Goal: Task Accomplishment & Management: Use online tool/utility

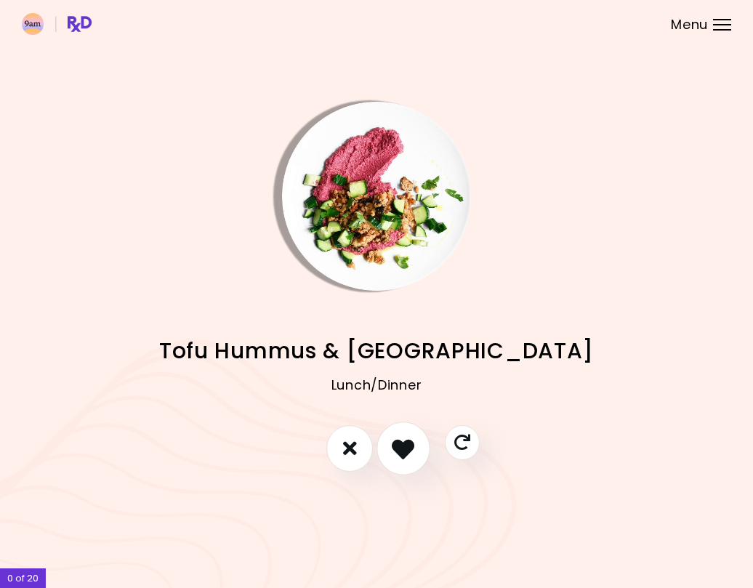
click at [414, 441] on icon "I like this recipe" at bounding box center [403, 448] width 23 height 23
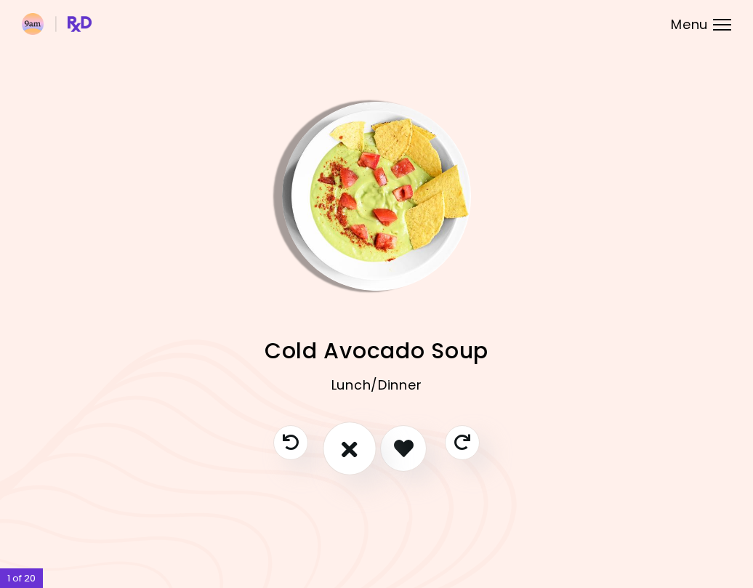
click at [355, 445] on icon "I don't like this recipe" at bounding box center [350, 448] width 16 height 23
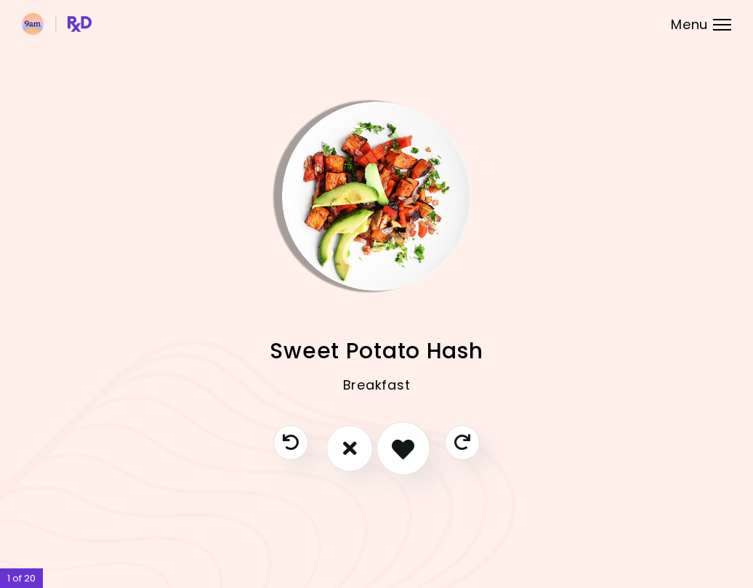
click at [396, 446] on icon "I like this recipe" at bounding box center [403, 448] width 23 height 23
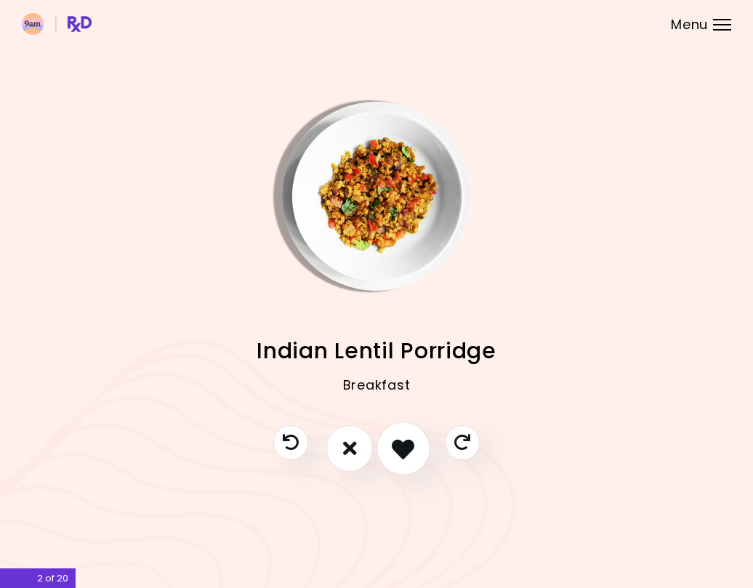
click at [396, 446] on icon "I like this recipe" at bounding box center [403, 448] width 23 height 23
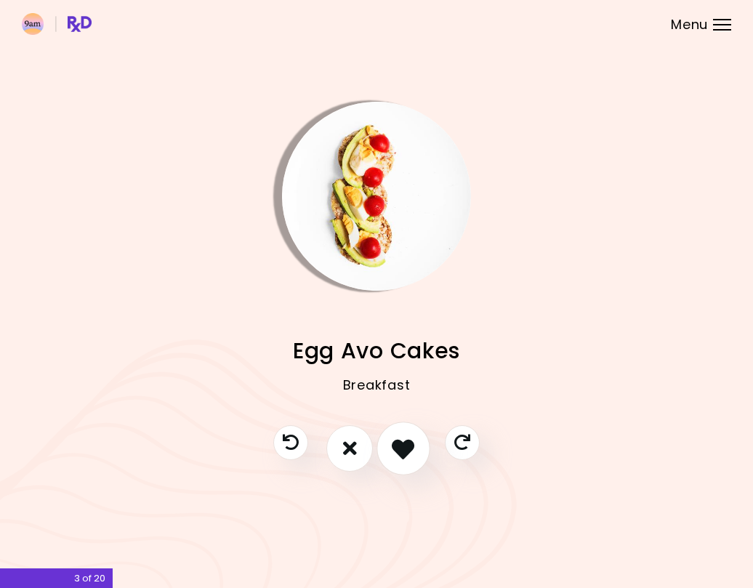
click at [396, 446] on icon "I like this recipe" at bounding box center [403, 448] width 23 height 23
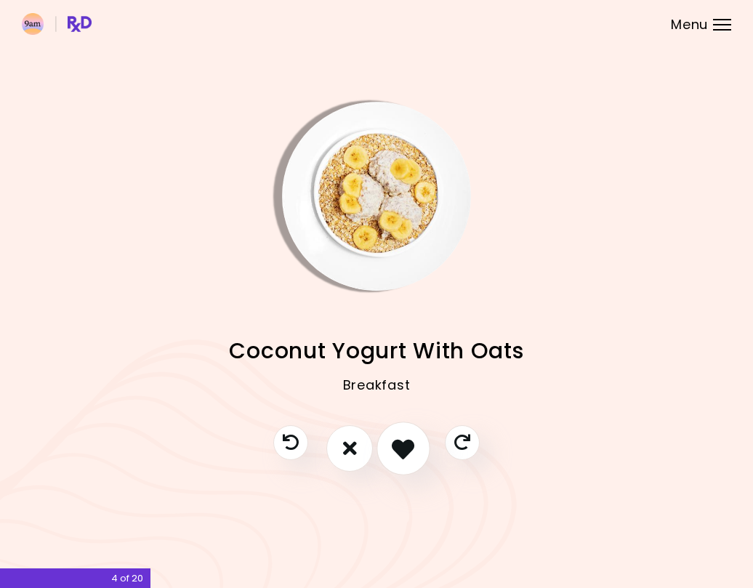
click at [396, 446] on icon "I like this recipe" at bounding box center [403, 448] width 23 height 23
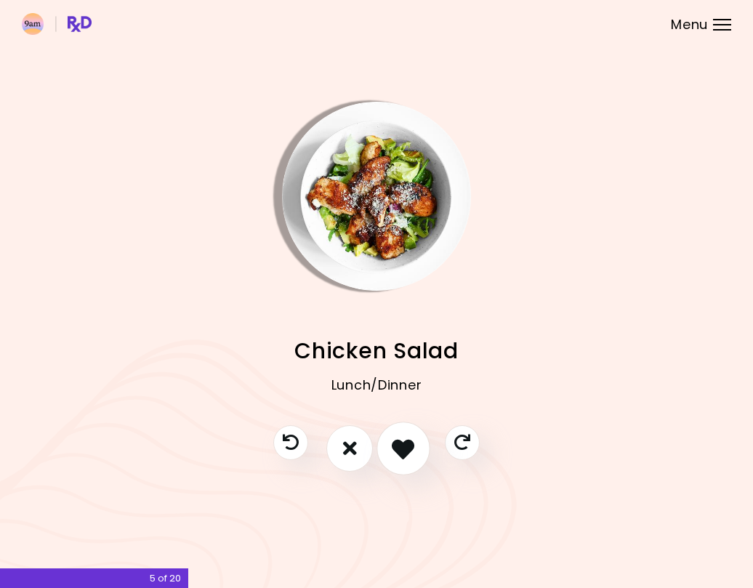
click at [396, 446] on icon "I like this recipe" at bounding box center [403, 448] width 23 height 23
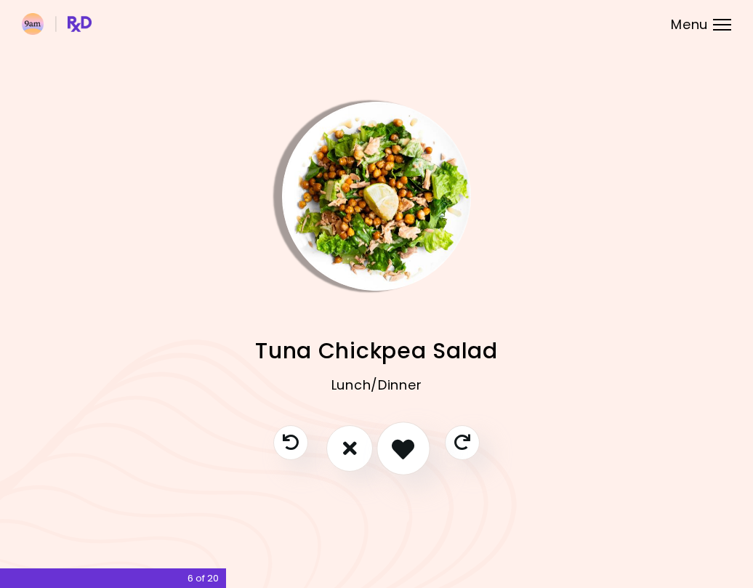
click at [396, 446] on icon "I like this recipe" at bounding box center [403, 448] width 23 height 23
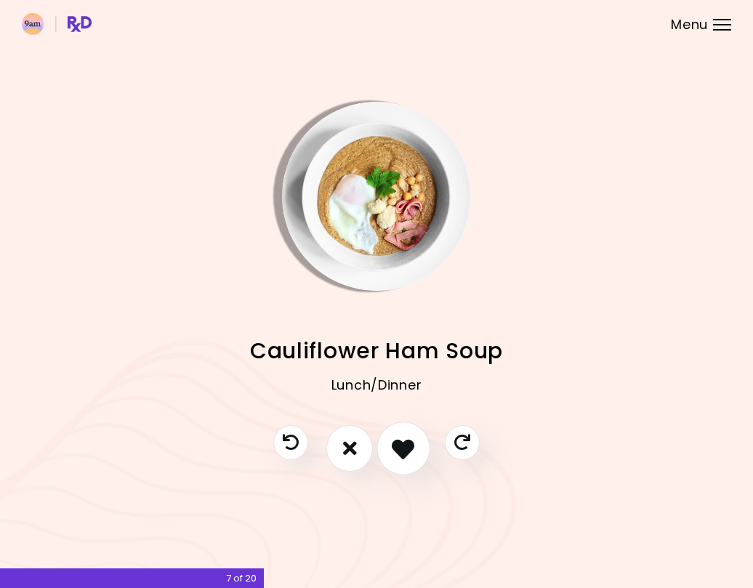
click at [396, 446] on icon "I like this recipe" at bounding box center [403, 448] width 23 height 23
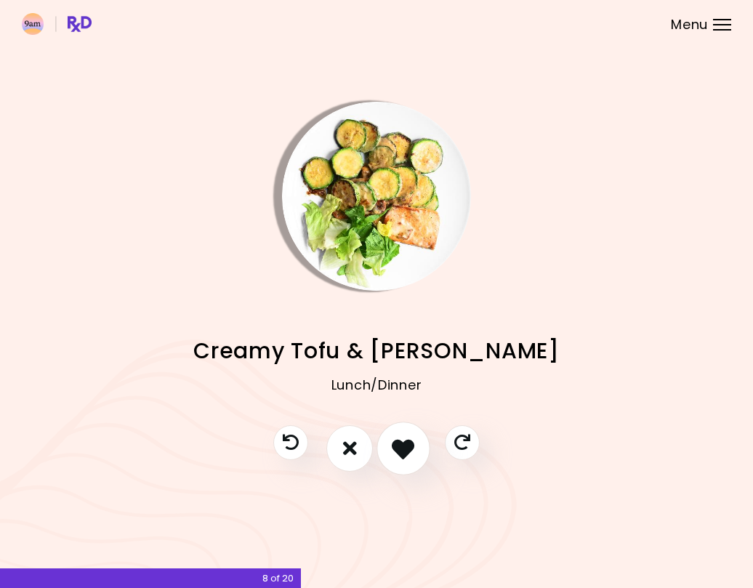
click at [396, 446] on icon "I like this recipe" at bounding box center [403, 448] width 23 height 23
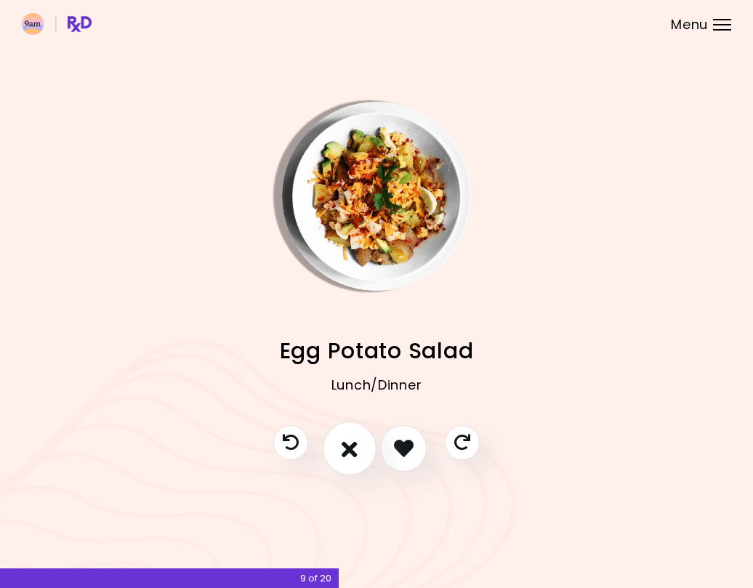
click at [353, 444] on icon "I don't like this recipe" at bounding box center [350, 448] width 16 height 23
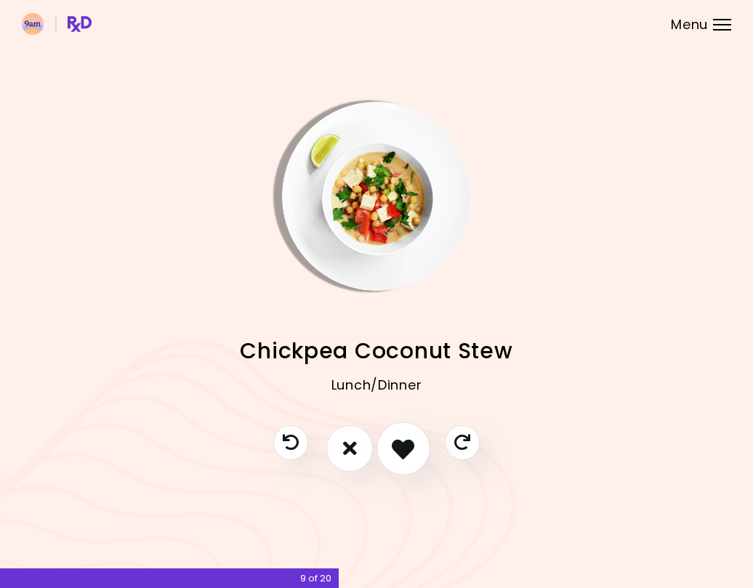
click at [413, 444] on icon "I like this recipe" at bounding box center [403, 448] width 23 height 23
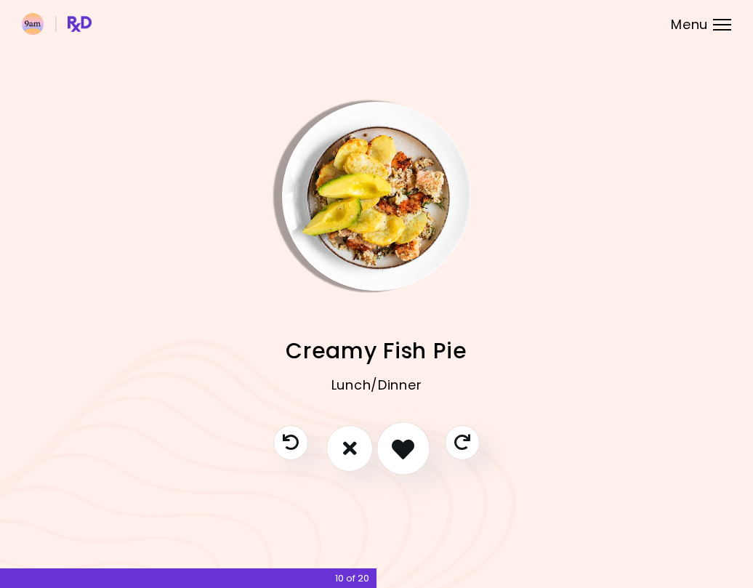
click at [405, 443] on icon "I like this recipe" at bounding box center [403, 448] width 23 height 23
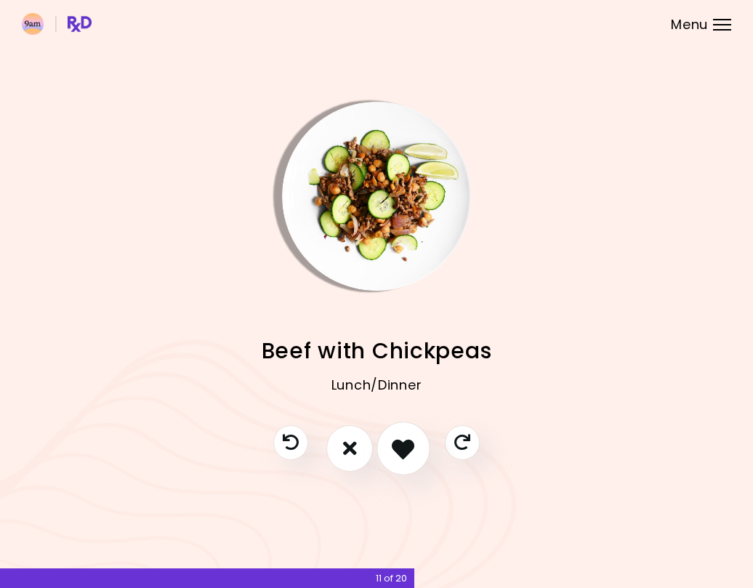
click at [405, 443] on icon "I like this recipe" at bounding box center [403, 448] width 23 height 23
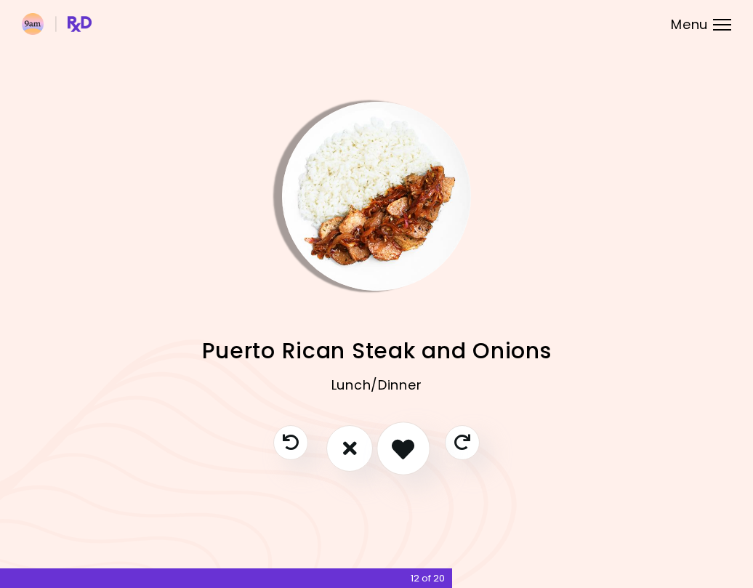
click at [404, 443] on icon "I like this recipe" at bounding box center [403, 448] width 23 height 23
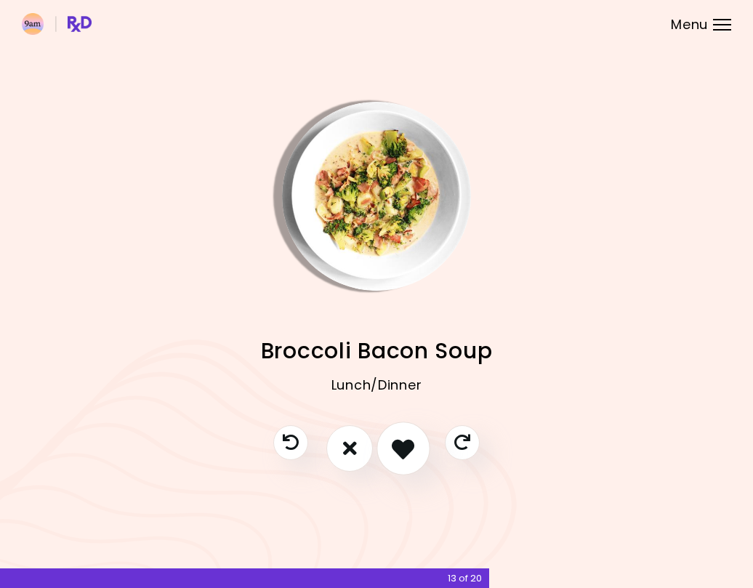
click at [404, 443] on icon "I like this recipe" at bounding box center [403, 448] width 23 height 23
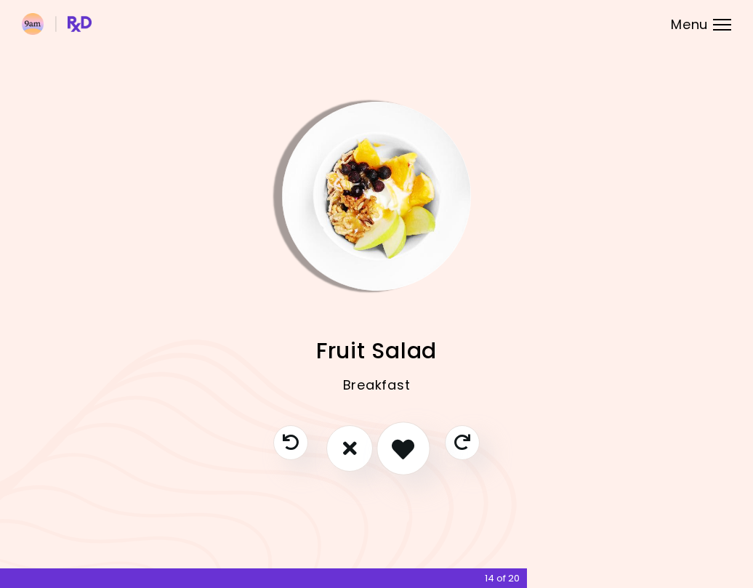
click at [404, 443] on icon "I like this recipe" at bounding box center [403, 448] width 23 height 23
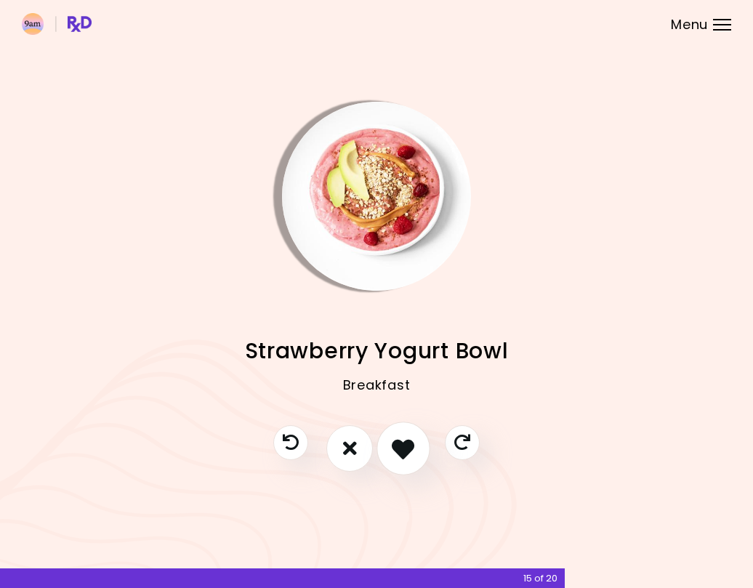
click at [404, 443] on icon "I like this recipe" at bounding box center [403, 448] width 23 height 23
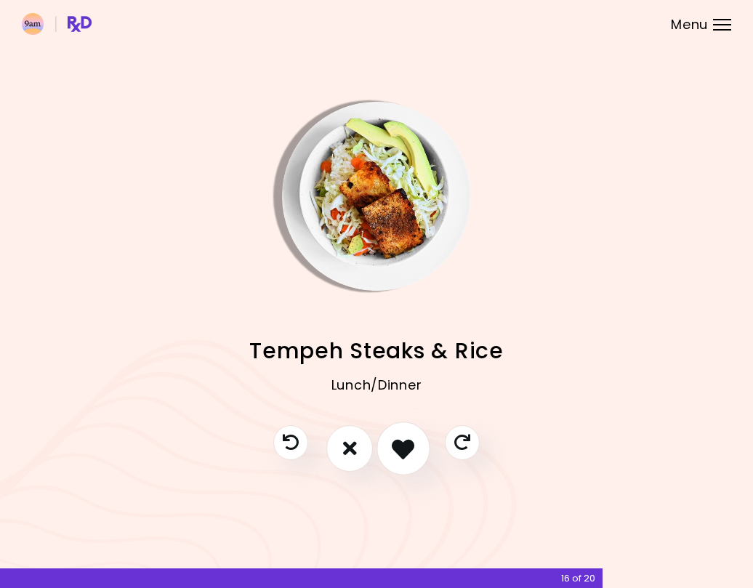
click at [404, 443] on icon "I like this recipe" at bounding box center [403, 448] width 23 height 23
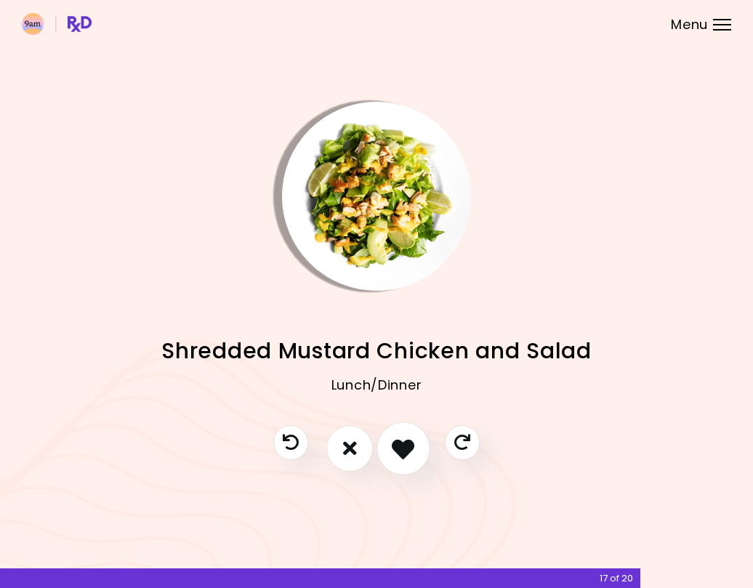
click at [404, 443] on icon "I like this recipe" at bounding box center [403, 448] width 23 height 23
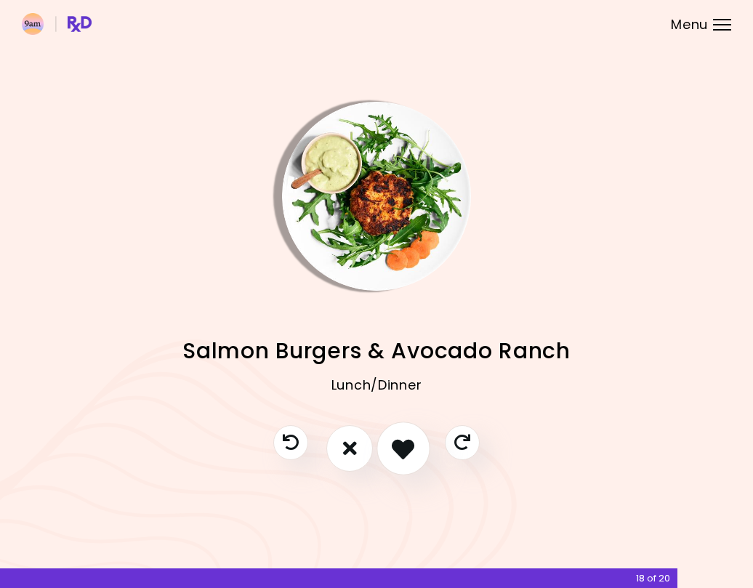
click at [404, 443] on icon "I like this recipe" at bounding box center [403, 448] width 23 height 23
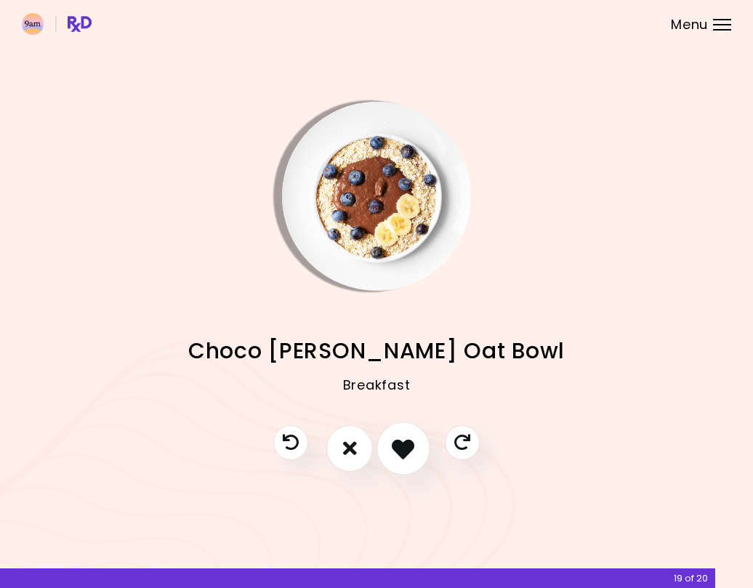
click at [404, 443] on icon "I like this recipe" at bounding box center [403, 448] width 23 height 23
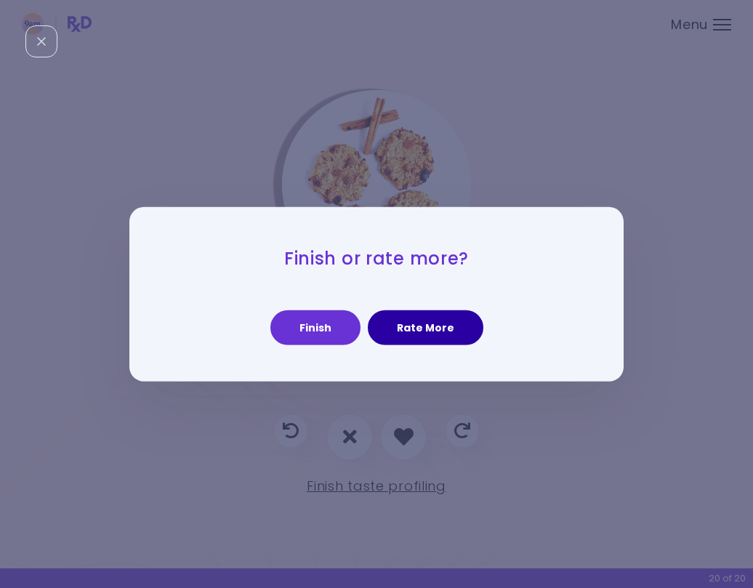
click at [413, 326] on button "Rate More" at bounding box center [426, 327] width 116 height 35
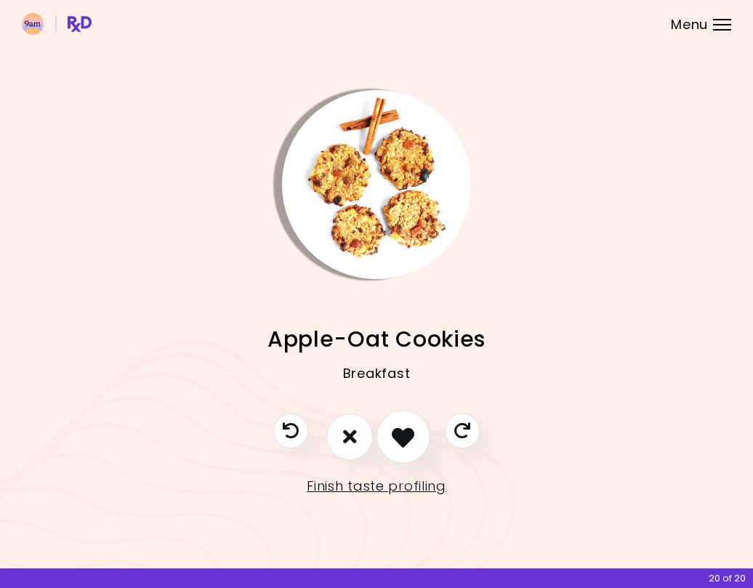
click at [407, 432] on icon "I like this recipe" at bounding box center [403, 436] width 23 height 23
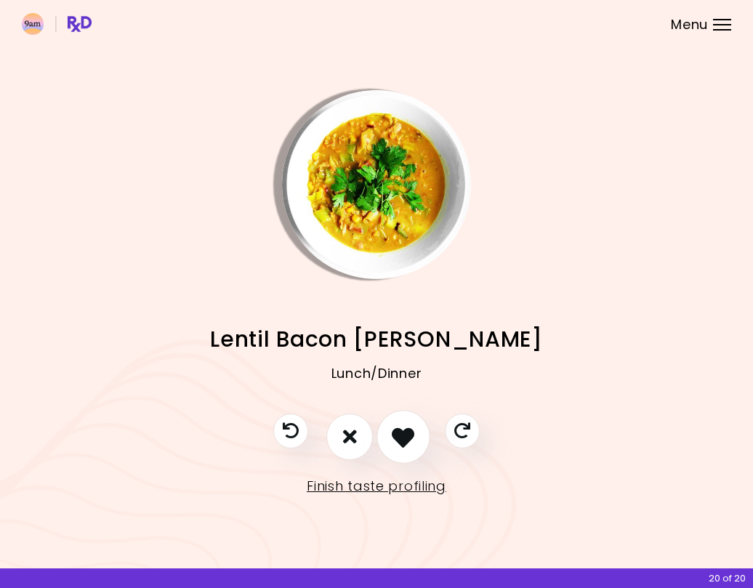
click at [407, 432] on icon "I like this recipe" at bounding box center [403, 436] width 23 height 23
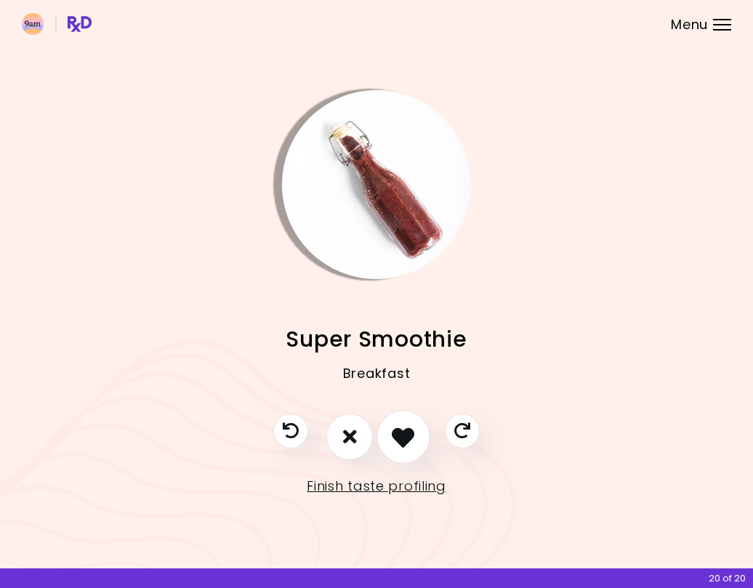
click at [407, 432] on icon "I like this recipe" at bounding box center [403, 436] width 23 height 23
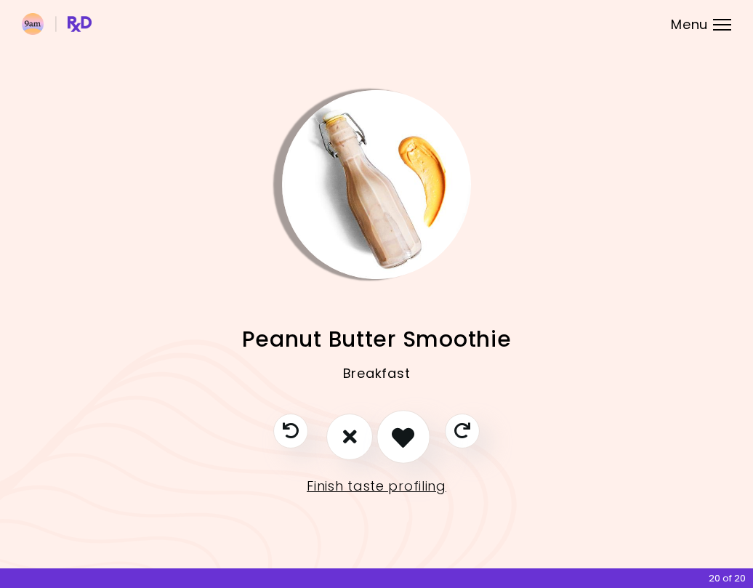
click at [407, 432] on icon "I like this recipe" at bounding box center [403, 436] width 23 height 23
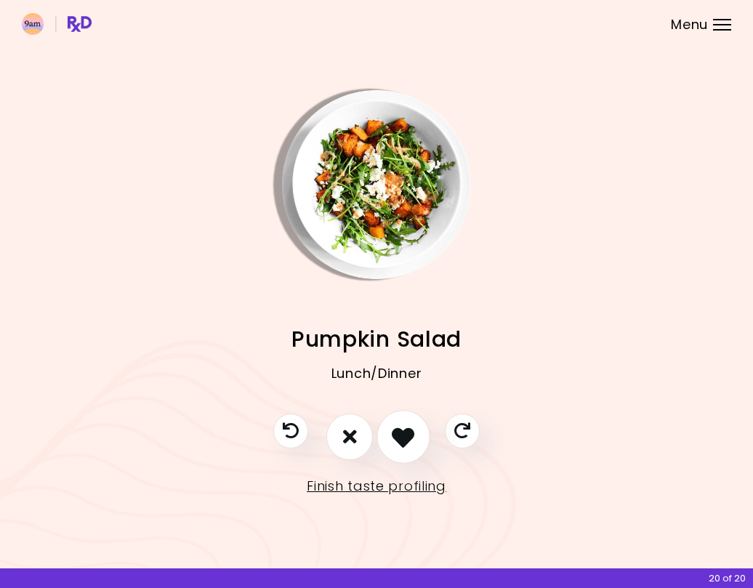
click at [407, 432] on icon "I like this recipe" at bounding box center [403, 436] width 23 height 23
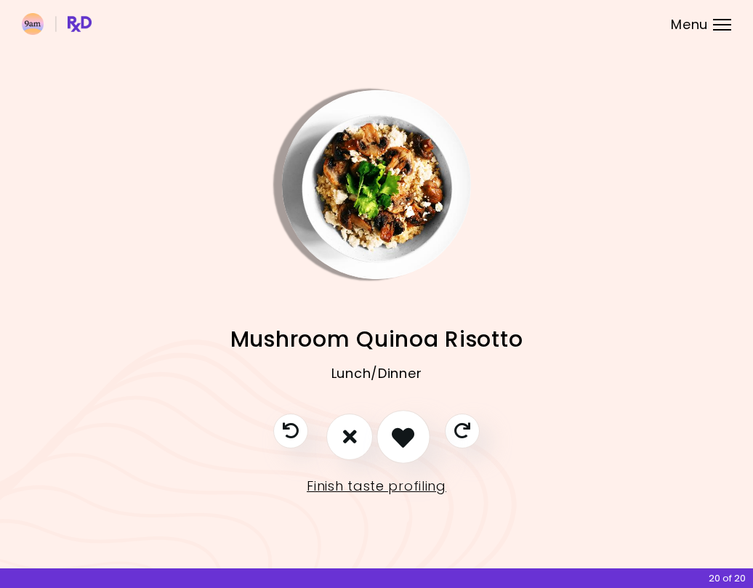
click at [407, 432] on icon "I like this recipe" at bounding box center [403, 436] width 23 height 23
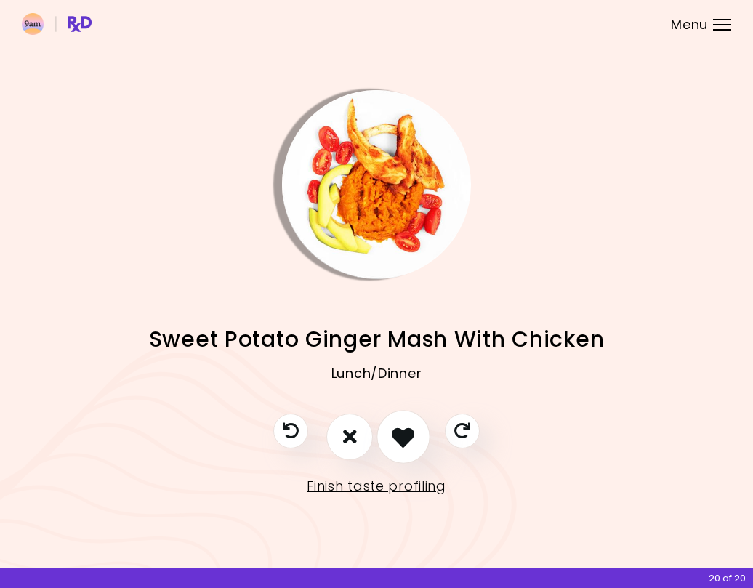
click at [407, 432] on icon "I like this recipe" at bounding box center [403, 436] width 23 height 23
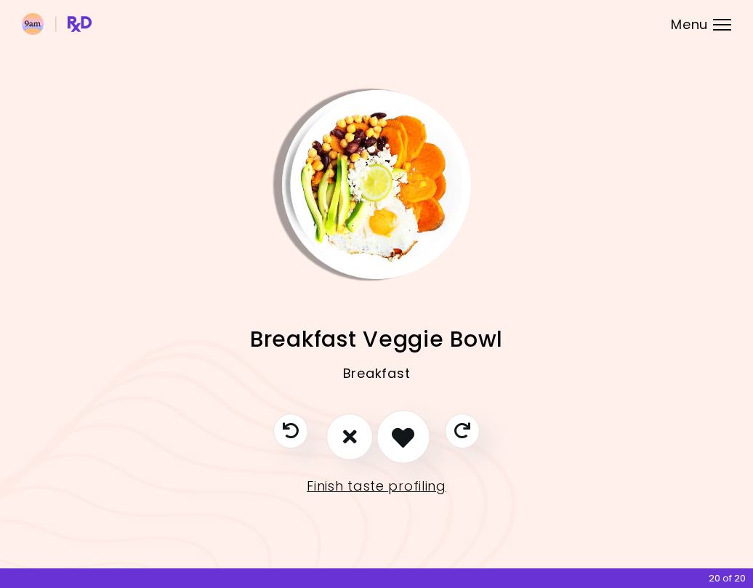
click at [407, 432] on icon "I like this recipe" at bounding box center [403, 436] width 23 height 23
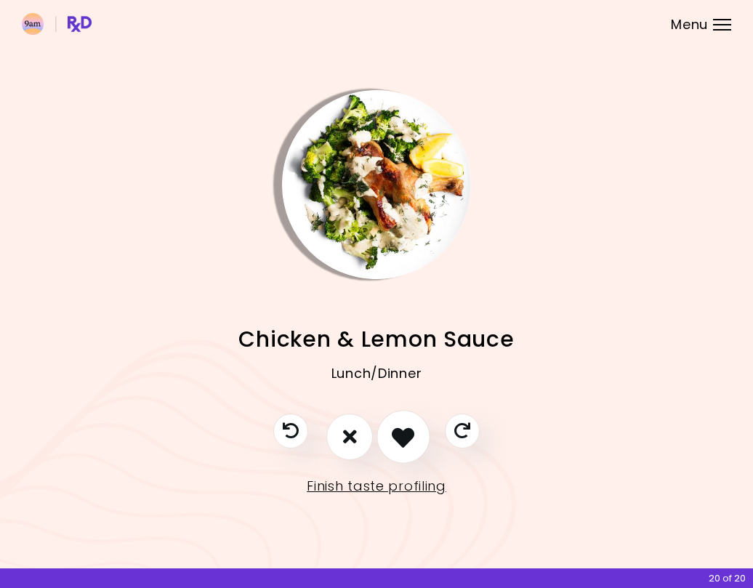
click at [407, 432] on icon "I like this recipe" at bounding box center [403, 436] width 23 height 23
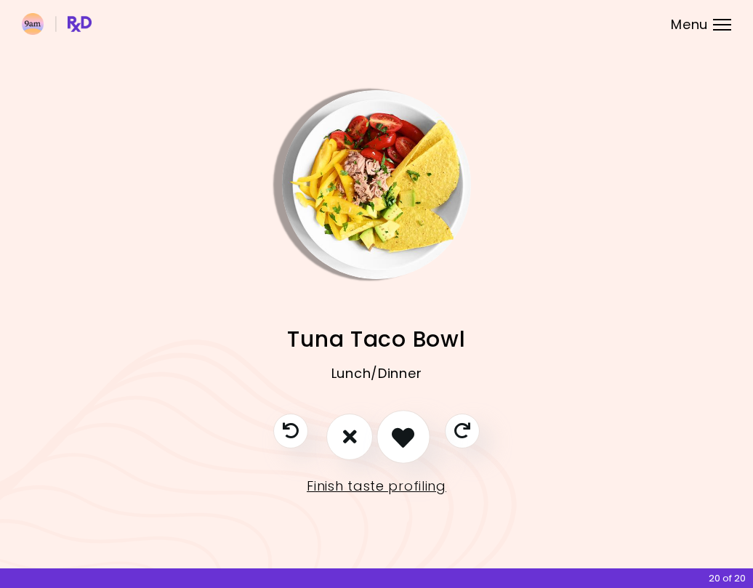
click at [407, 432] on icon "I like this recipe" at bounding box center [403, 436] width 23 height 23
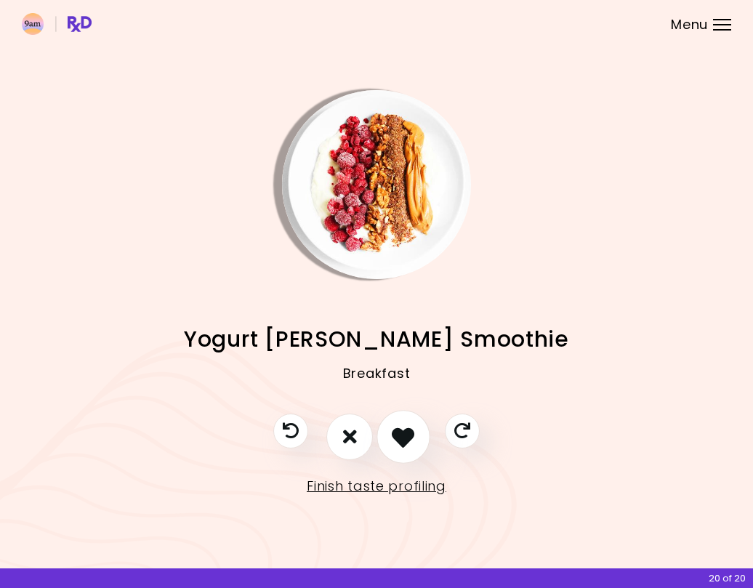
click at [407, 432] on icon "I like this recipe" at bounding box center [403, 436] width 23 height 23
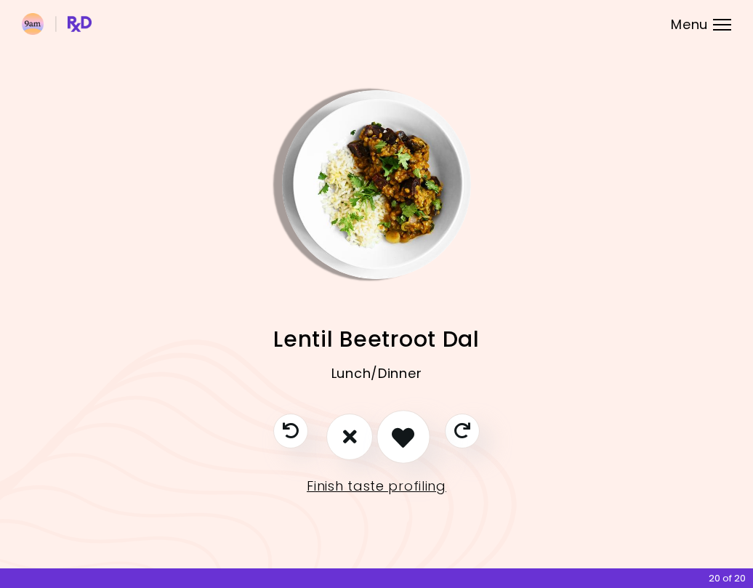
click at [407, 432] on icon "I like this recipe" at bounding box center [403, 436] width 23 height 23
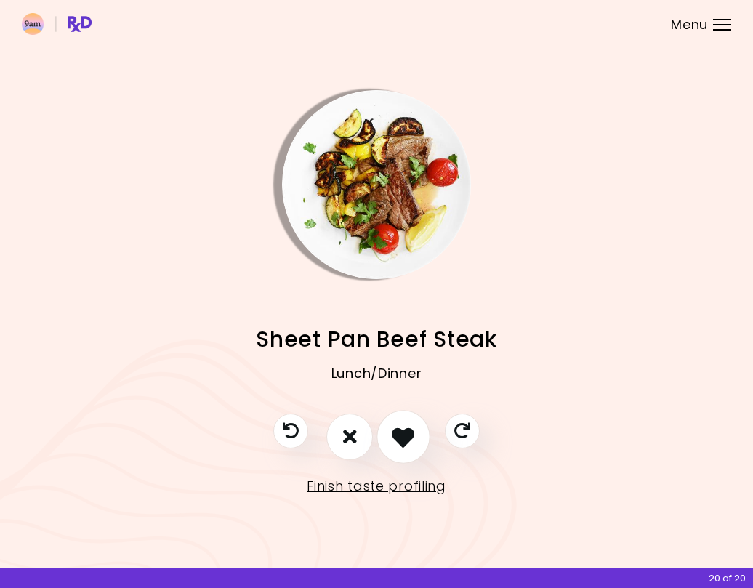
click at [407, 432] on icon "I like this recipe" at bounding box center [403, 436] width 23 height 23
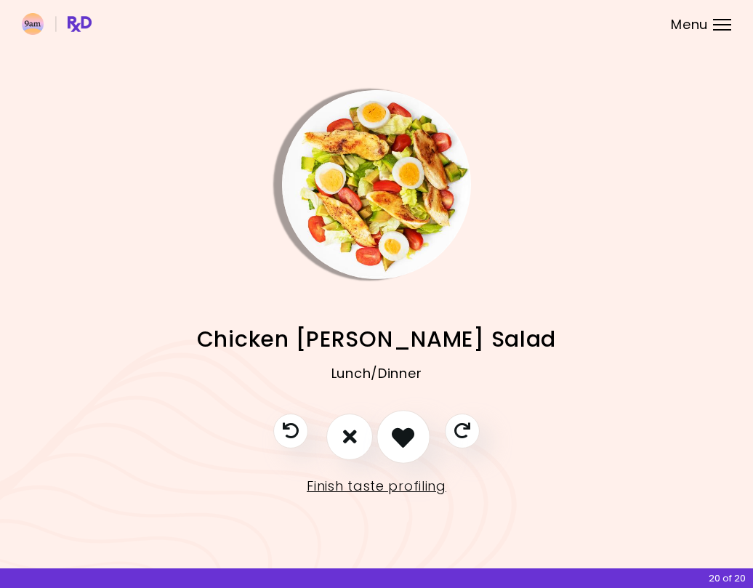
click at [407, 432] on icon "I like this recipe" at bounding box center [403, 436] width 23 height 23
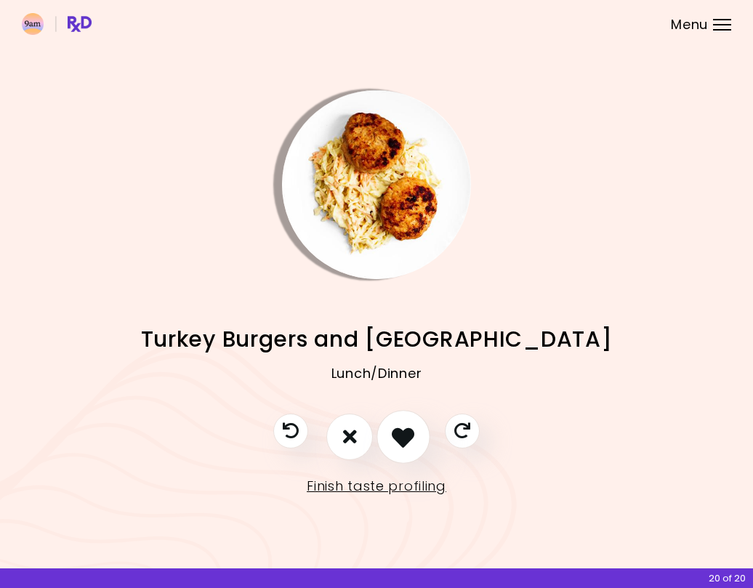
click at [407, 432] on icon "I like this recipe" at bounding box center [403, 436] width 23 height 23
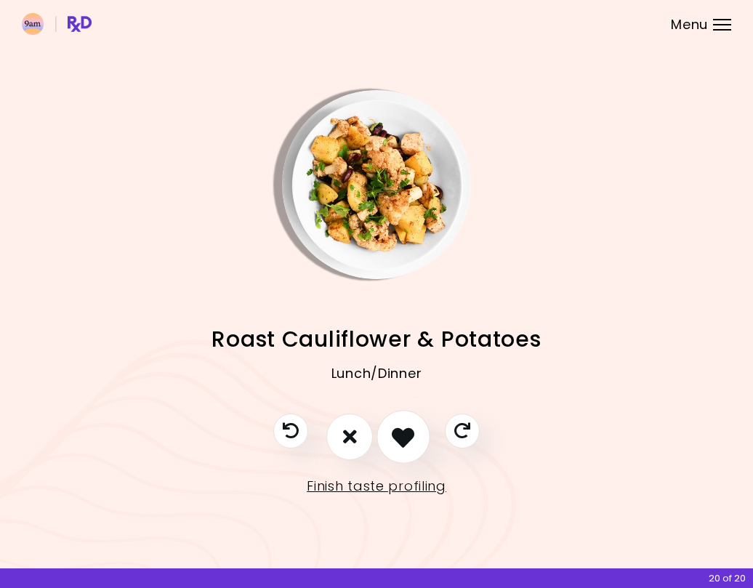
click at [407, 432] on icon "I like this recipe" at bounding box center [403, 436] width 23 height 23
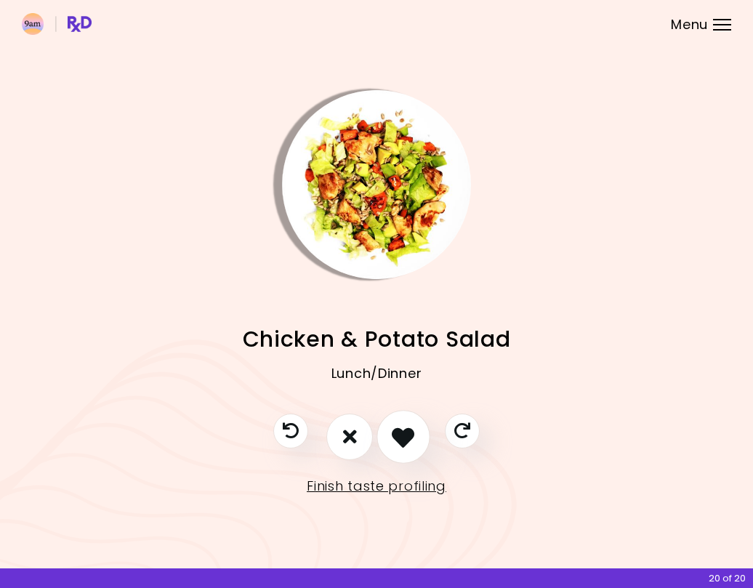
click at [407, 432] on icon "I like this recipe" at bounding box center [403, 436] width 23 height 23
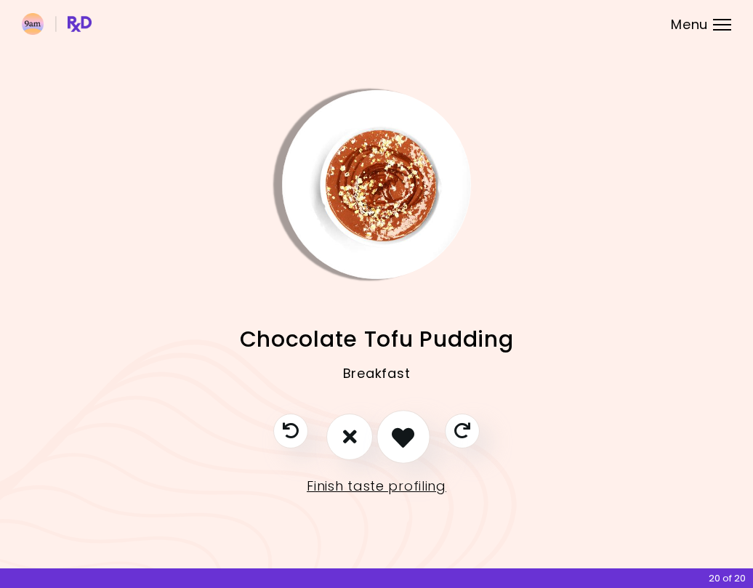
click at [407, 432] on icon "I like this recipe" at bounding box center [403, 436] width 23 height 23
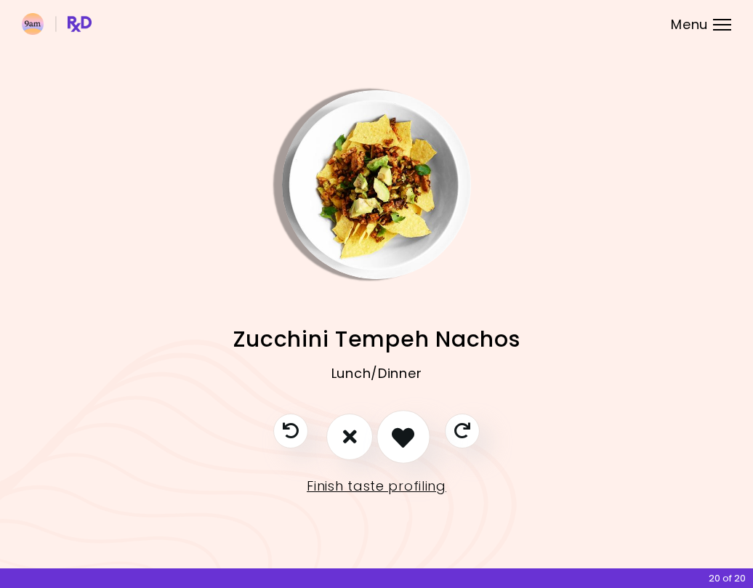
click at [407, 431] on icon "I like this recipe" at bounding box center [403, 436] width 23 height 23
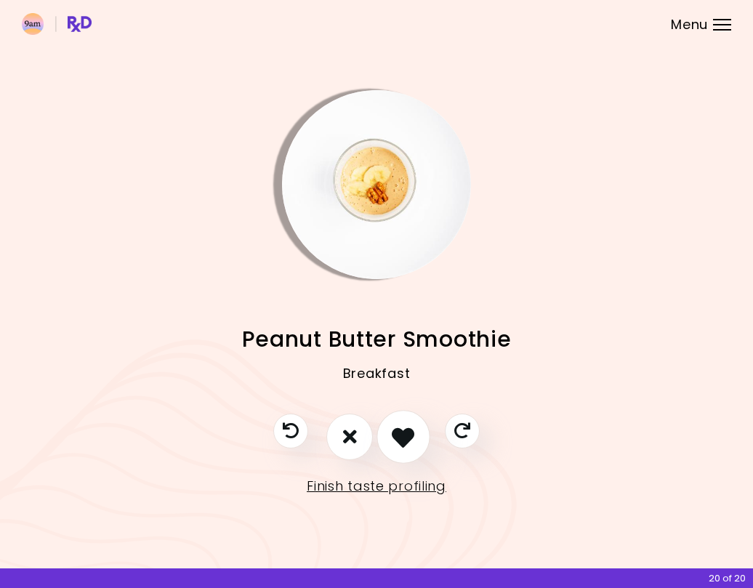
click at [407, 431] on icon "I like this recipe" at bounding box center [403, 436] width 23 height 23
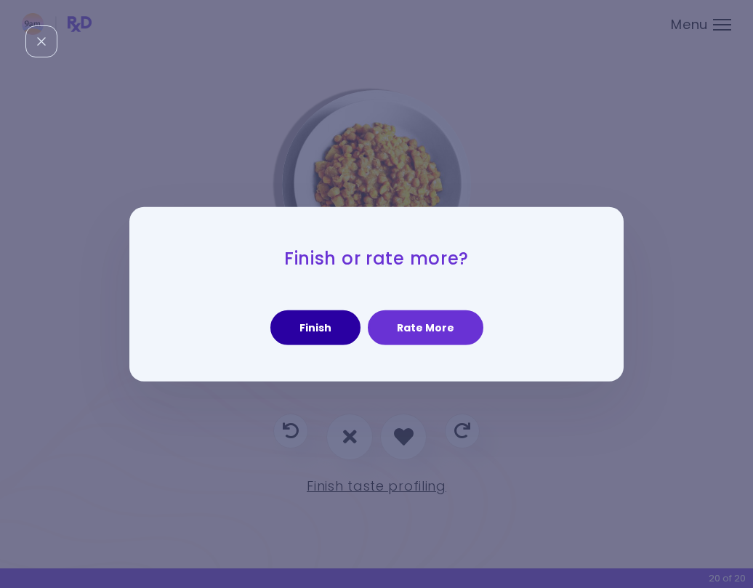
click at [338, 326] on button "Finish" at bounding box center [315, 327] width 90 height 35
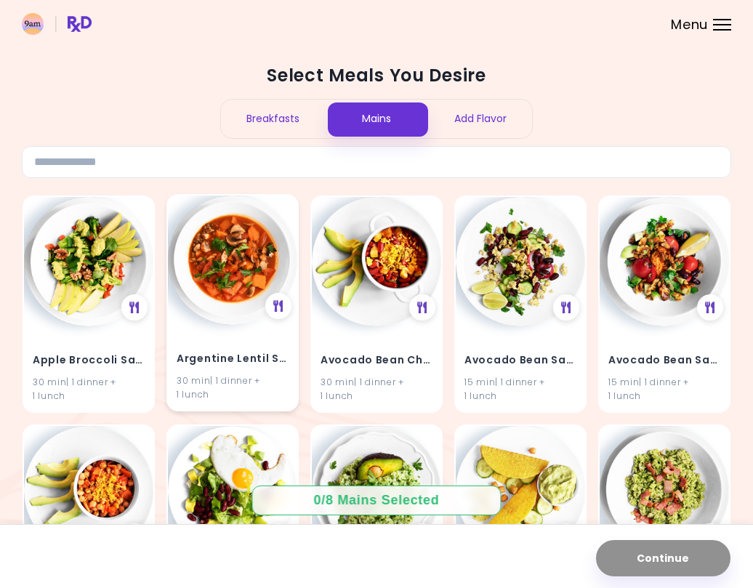
click at [230, 321] on img at bounding box center [232, 259] width 129 height 129
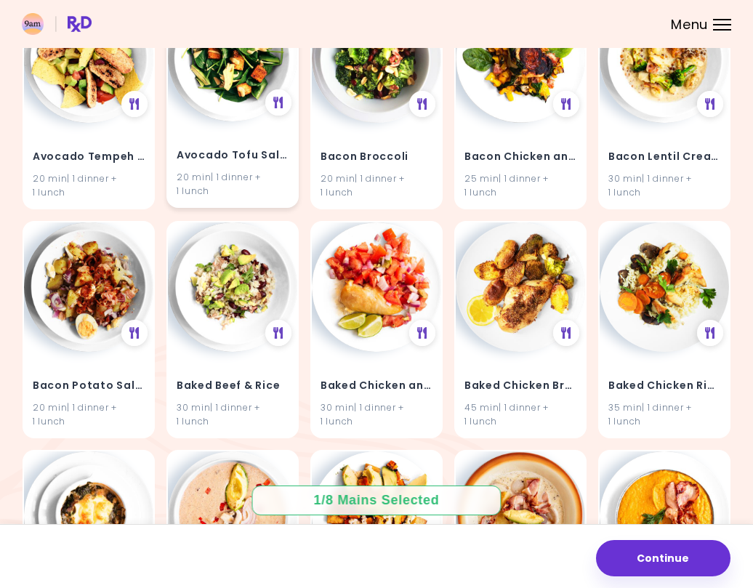
scroll to position [673, 0]
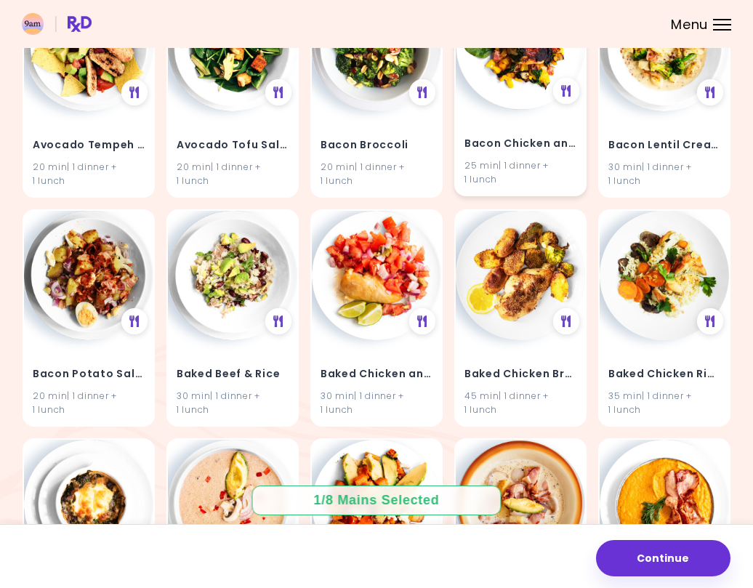
click at [498, 132] on h4 "Bacon Chicken and Spinach" at bounding box center [520, 143] width 112 height 23
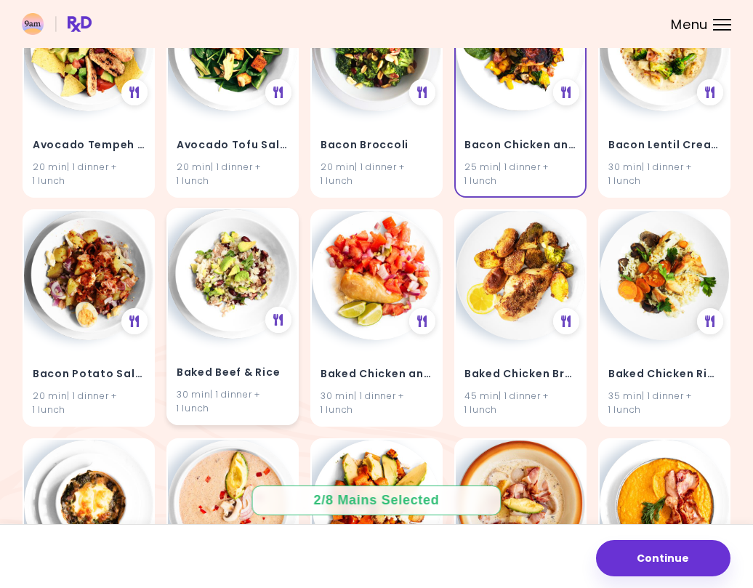
click at [231, 290] on img at bounding box center [232, 273] width 129 height 129
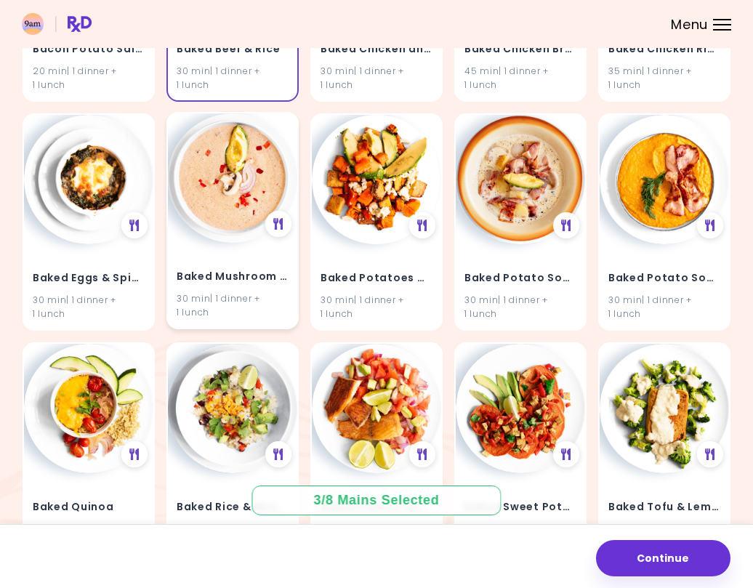
scroll to position [1000, 0]
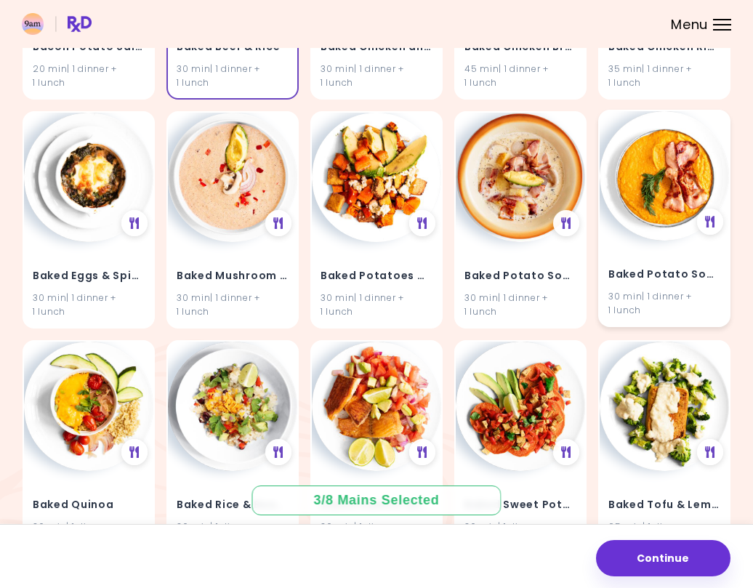
click at [684, 182] on img at bounding box center [663, 175] width 129 height 129
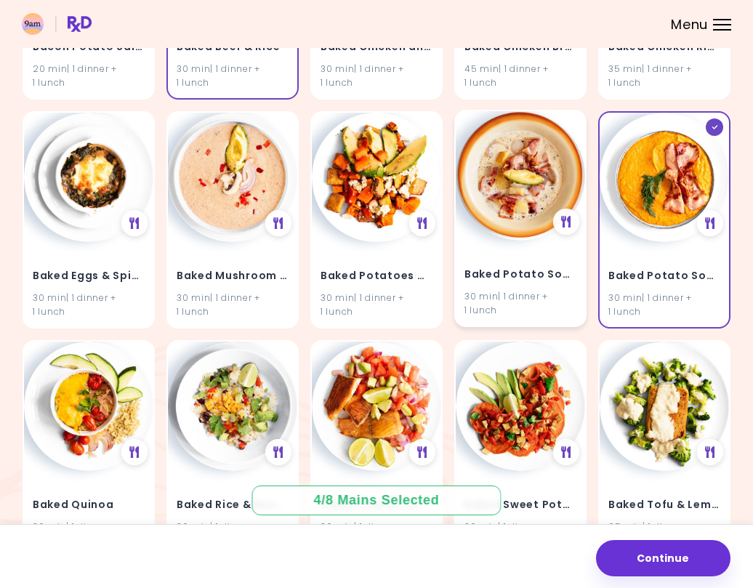
click at [511, 209] on img at bounding box center [520, 175] width 129 height 129
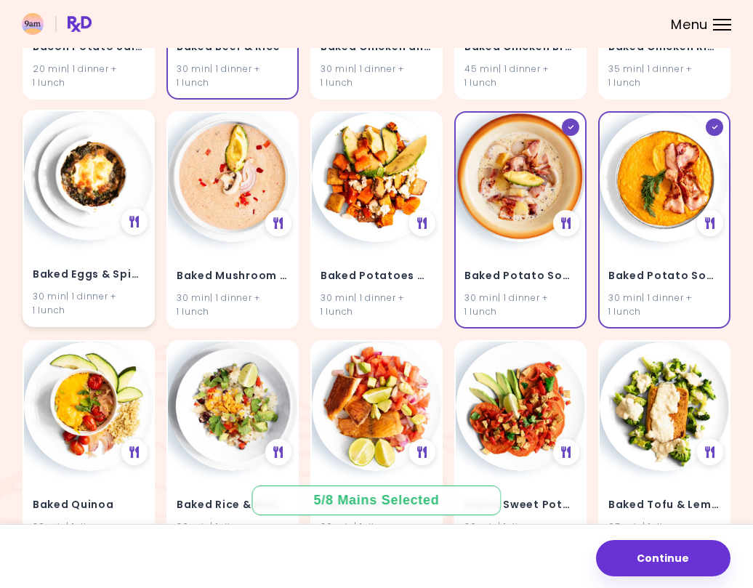
click at [99, 264] on h4 "Baked Eggs & Spinach" at bounding box center [89, 274] width 112 height 23
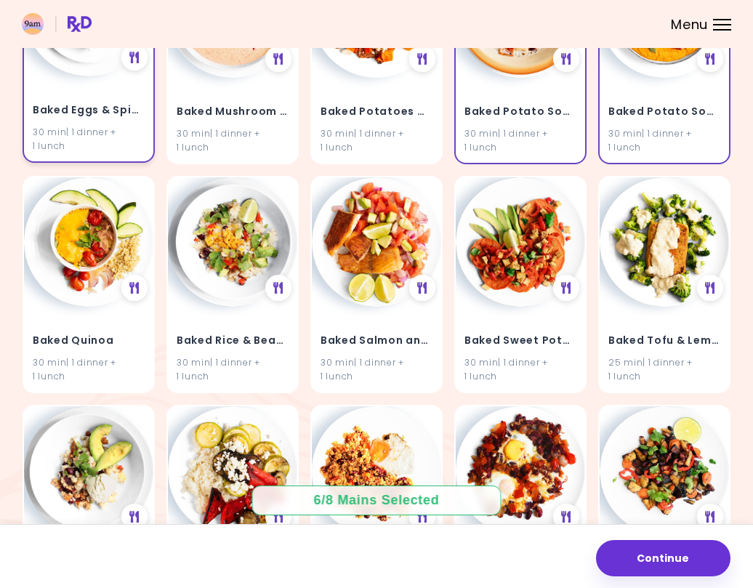
scroll to position [1166, 0]
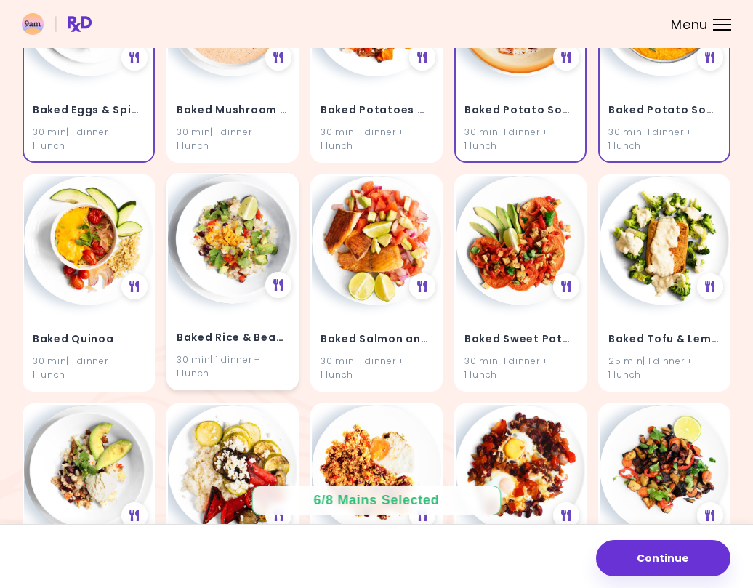
click at [239, 254] on img at bounding box center [232, 238] width 129 height 129
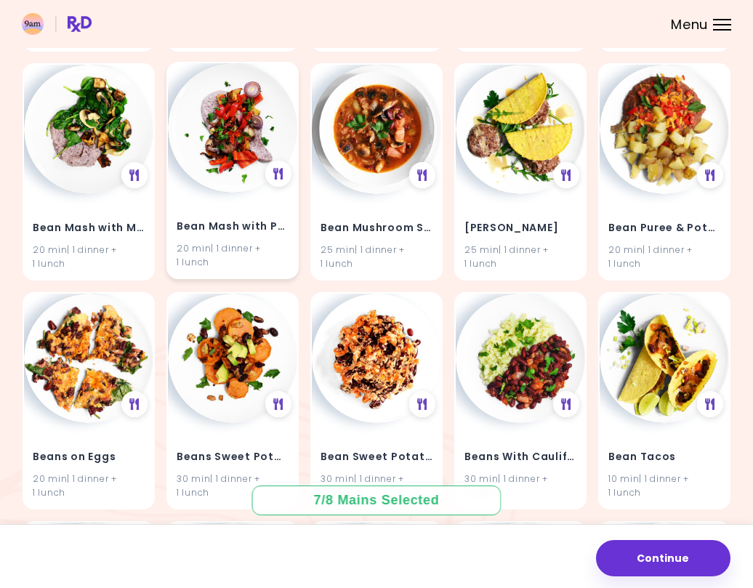
scroll to position [1972, 0]
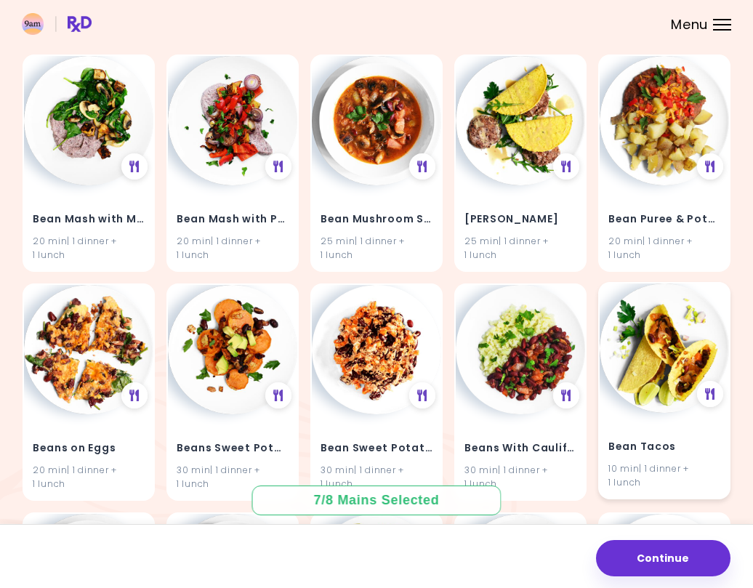
click at [650, 318] on img at bounding box center [663, 347] width 129 height 129
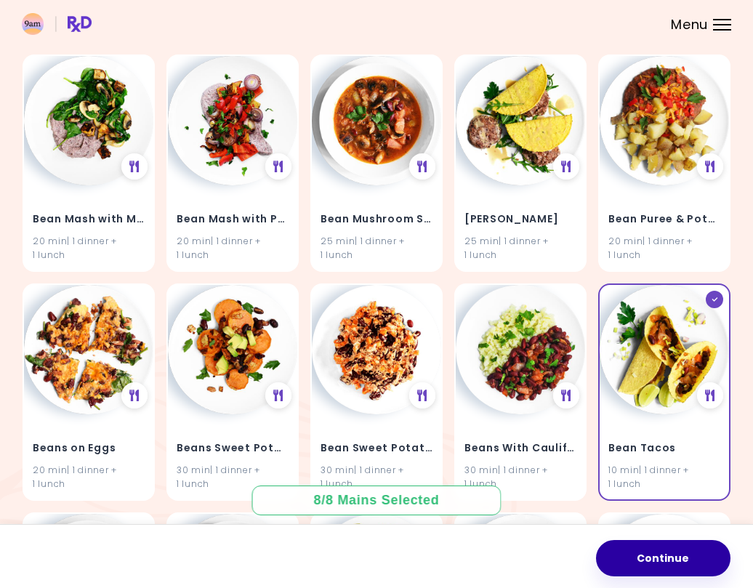
click at [631, 563] on button "Continue" at bounding box center [663, 558] width 134 height 36
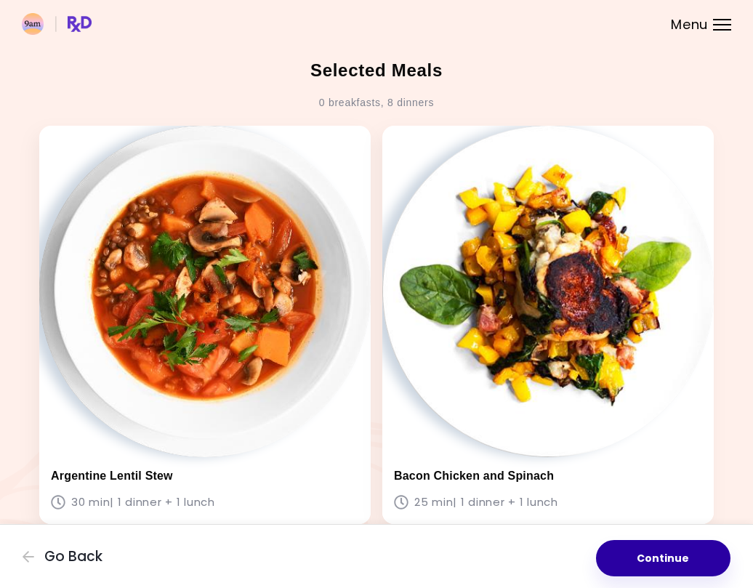
click at [634, 552] on button "Continue" at bounding box center [663, 558] width 134 height 36
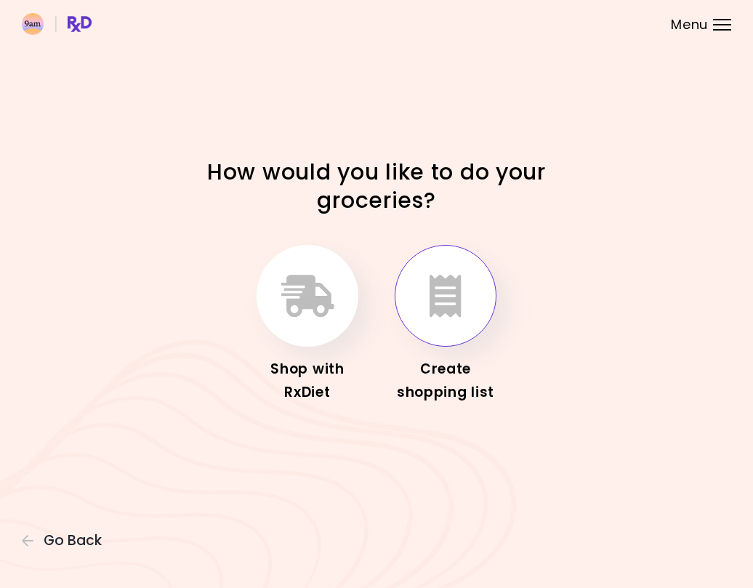
click at [429, 311] on button "button" at bounding box center [446, 296] width 102 height 102
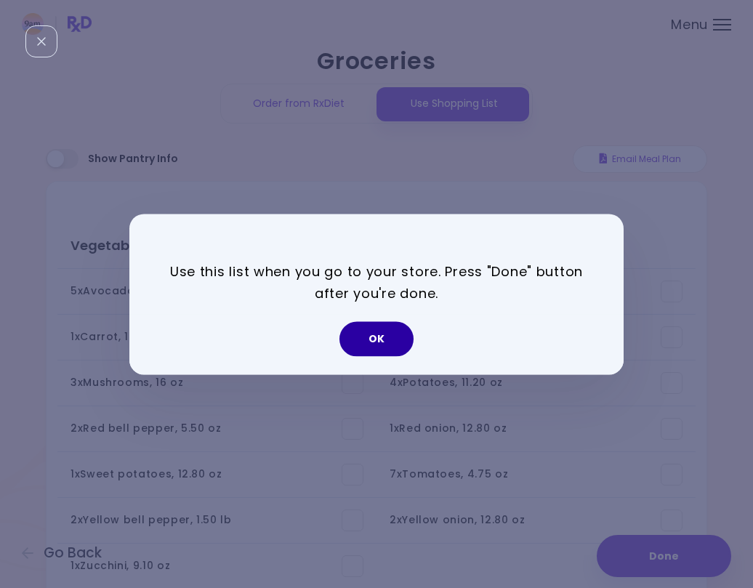
click at [392, 338] on button "OK" at bounding box center [376, 338] width 74 height 35
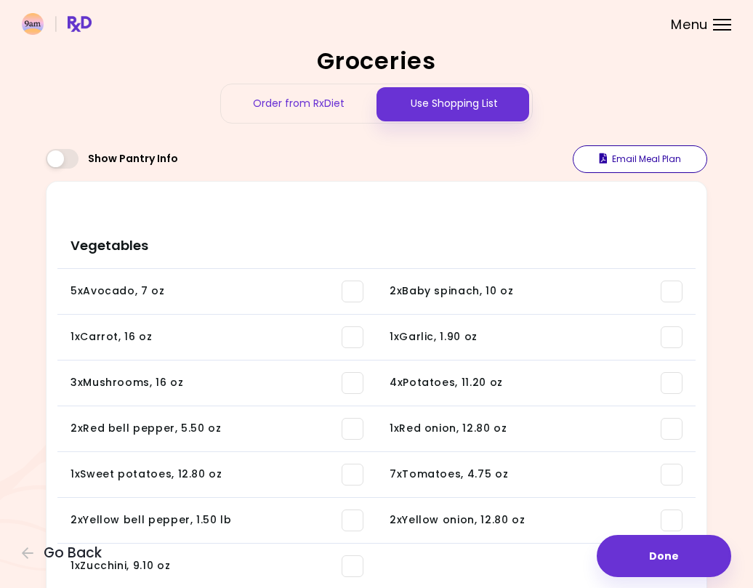
click at [642, 158] on button "Email Meal Plan" at bounding box center [640, 159] width 134 height 28
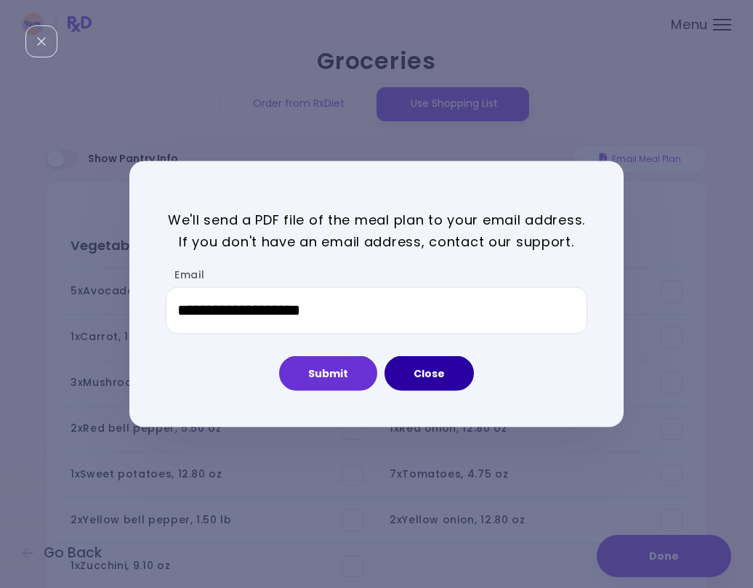
click at [403, 377] on button "Close" at bounding box center [428, 373] width 89 height 35
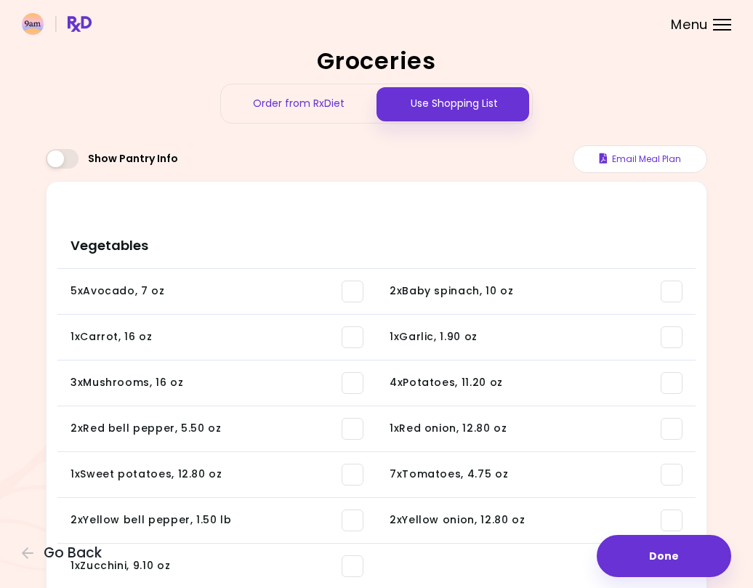
click at [73, 159] on span at bounding box center [62, 159] width 33 height 20
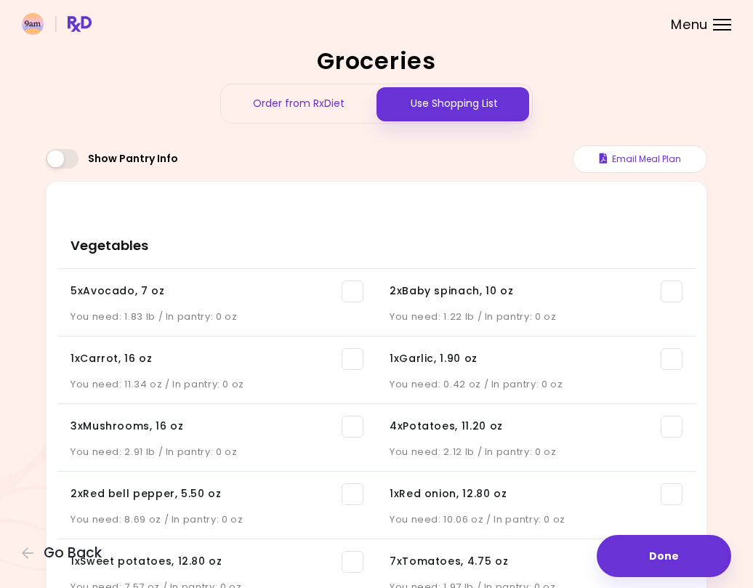
click at [720, 23] on div "Menu" at bounding box center [722, 25] width 18 height 12
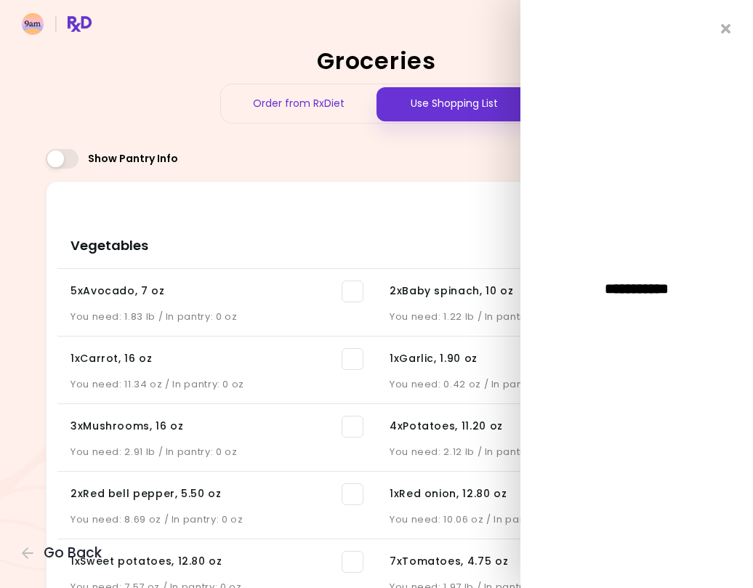
click at [477, 148] on div "Show Pantry Info Email Meal Plan" at bounding box center [376, 163] width 661 height 36
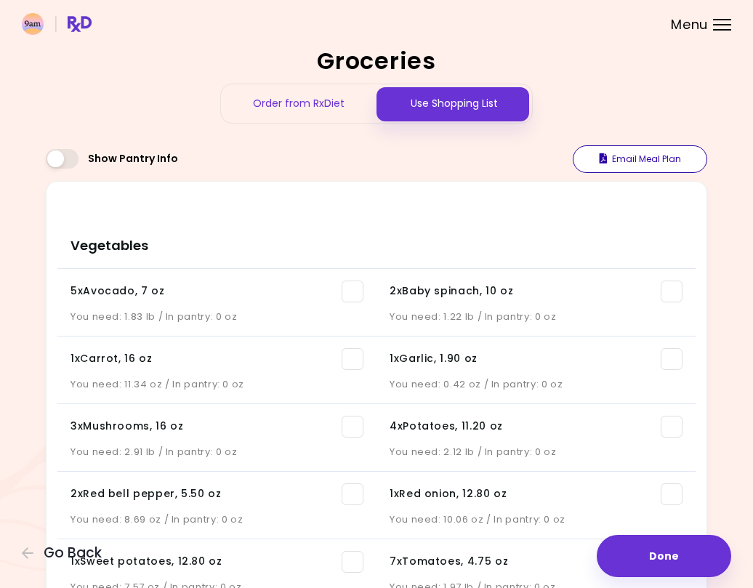
click at [601, 153] on icon "button" at bounding box center [603, 158] width 8 height 10
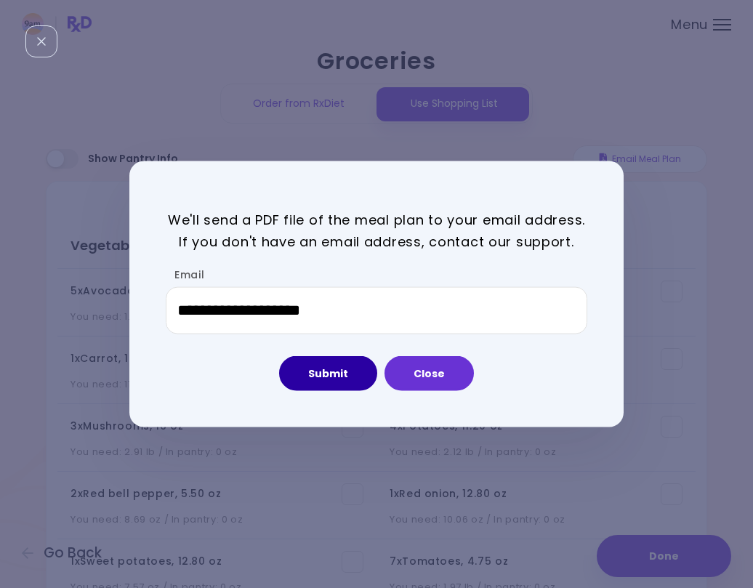
click at [309, 364] on button "Submit" at bounding box center [328, 373] width 98 height 35
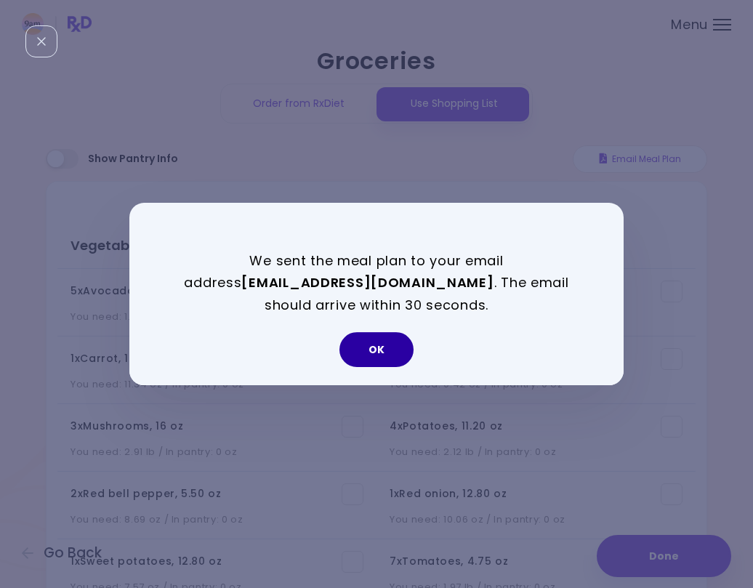
click at [376, 344] on button "OK" at bounding box center [376, 349] width 74 height 35
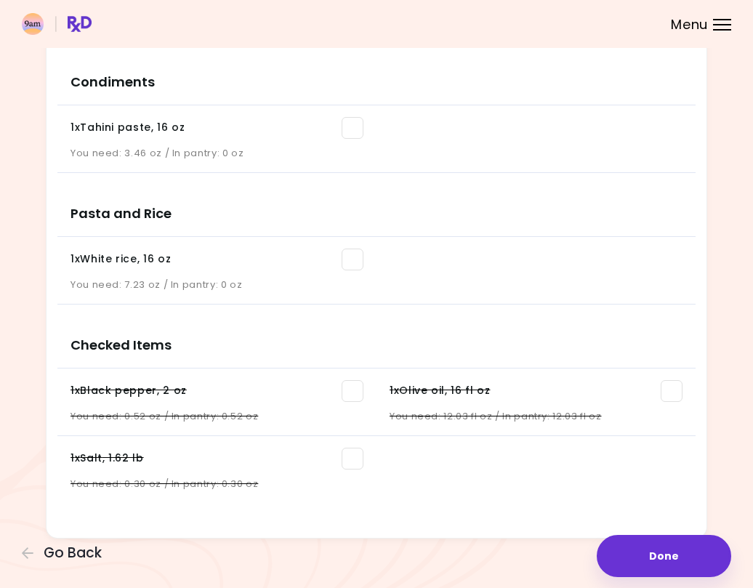
scroll to position [1624, 0]
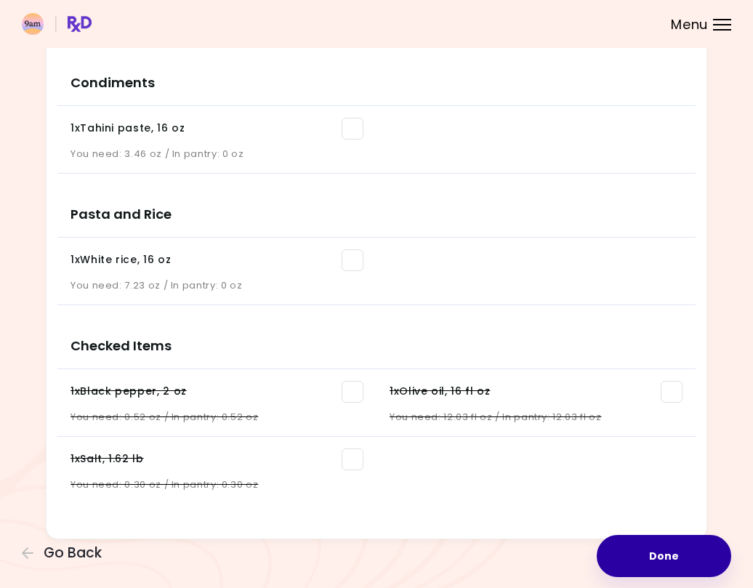
click at [636, 549] on button "Done" at bounding box center [664, 556] width 134 height 42
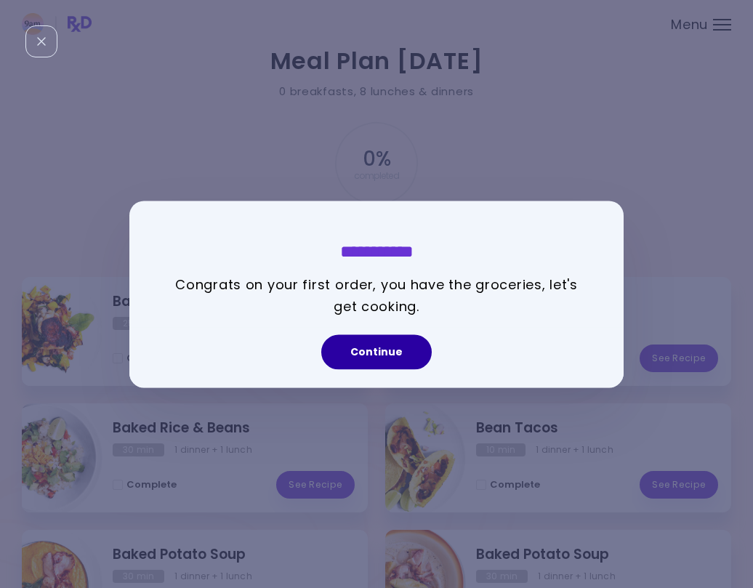
click at [375, 355] on button "Continue" at bounding box center [376, 351] width 110 height 35
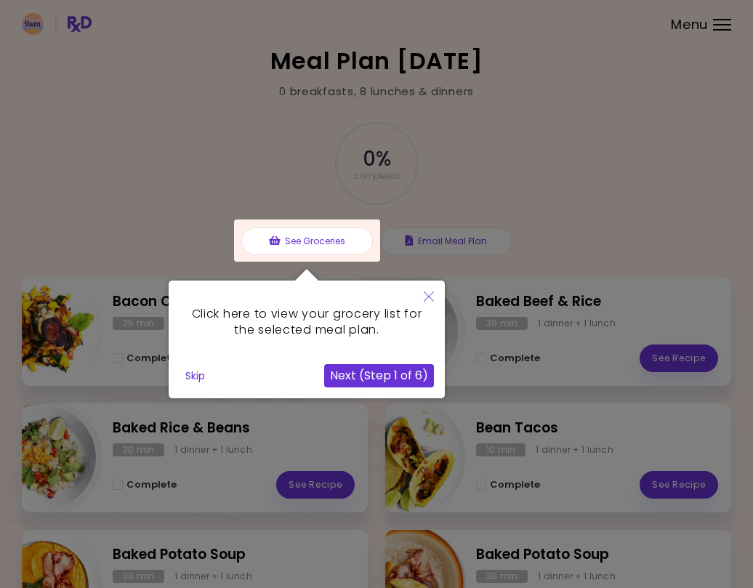
click at [375, 371] on button "Next (Step 1 of 6)" at bounding box center [379, 375] width 110 height 23
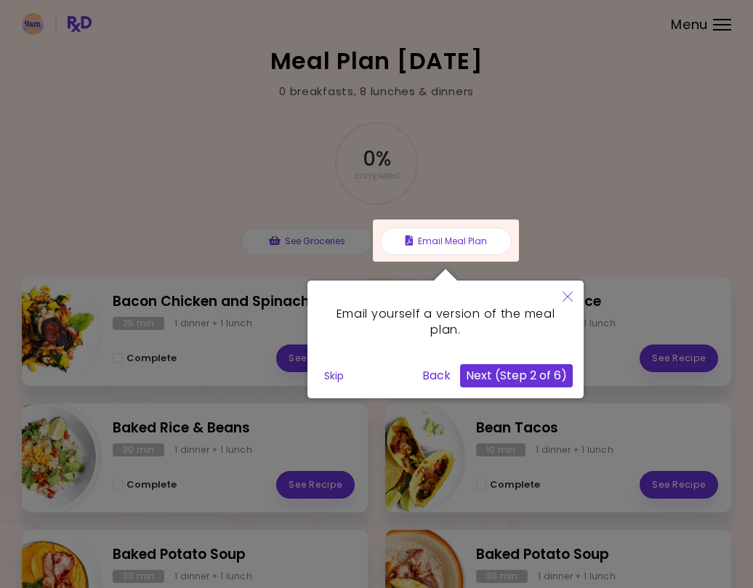
click at [331, 371] on button "Skip" at bounding box center [333, 376] width 31 height 22
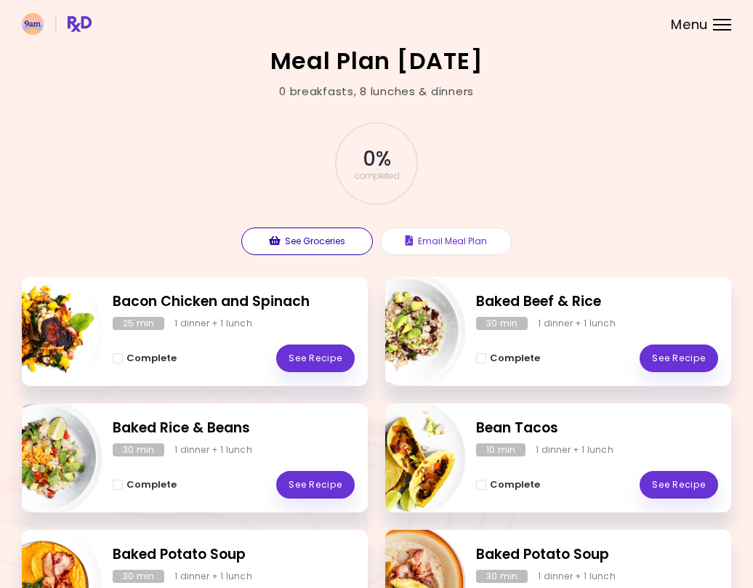
click at [320, 246] on button "See Groceries" at bounding box center [307, 241] width 132 height 28
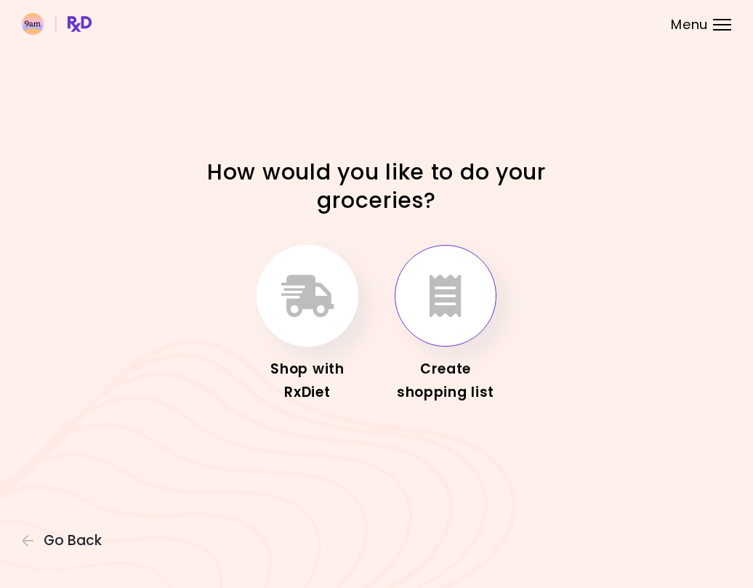
click at [433, 288] on icon "button" at bounding box center [445, 296] width 32 height 42
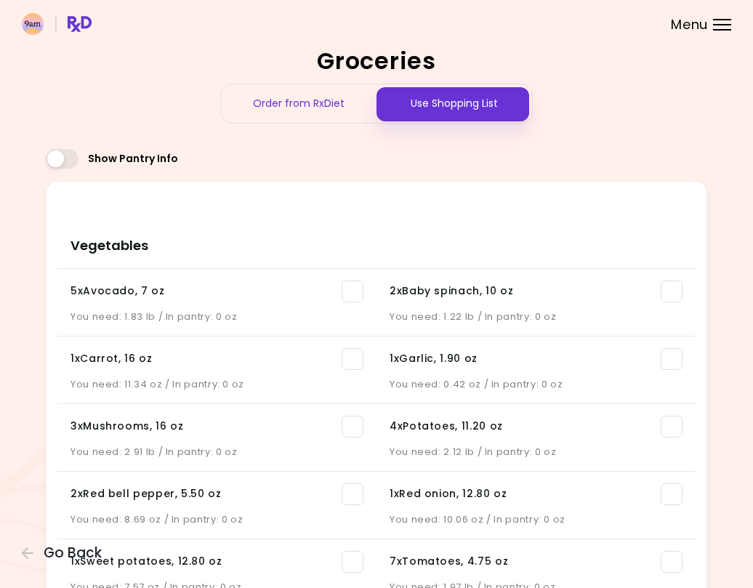
click at [443, 109] on div "Use Shopping List" at bounding box center [454, 103] width 156 height 39
click at [437, 112] on div "Use Shopping List" at bounding box center [454, 103] width 156 height 39
click at [445, 105] on div "Use Shopping List" at bounding box center [454, 103] width 156 height 39
click at [719, 30] on div at bounding box center [722, 29] width 18 height 1
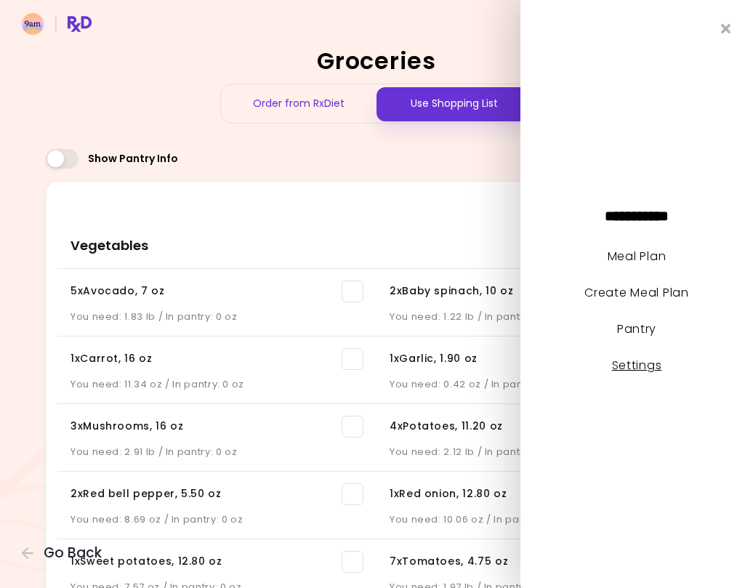
click at [623, 362] on link "Settings" at bounding box center [637, 365] width 50 height 17
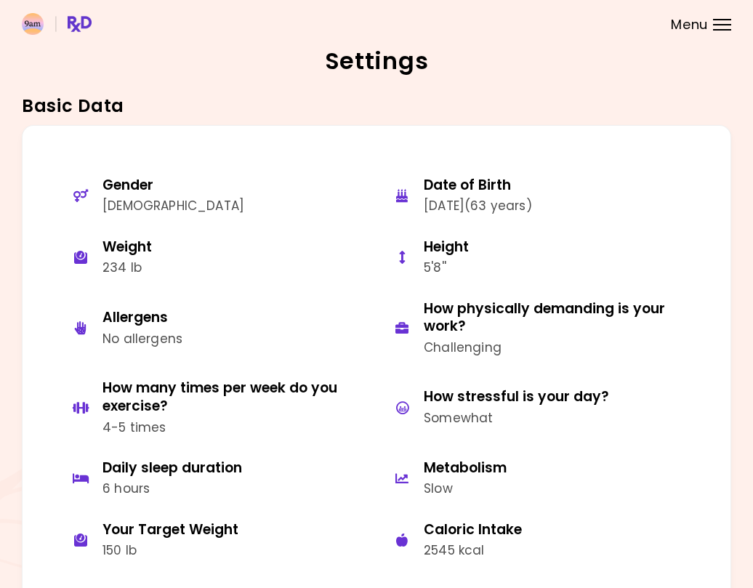
click at [727, 19] on div at bounding box center [722, 19] width 18 height 1
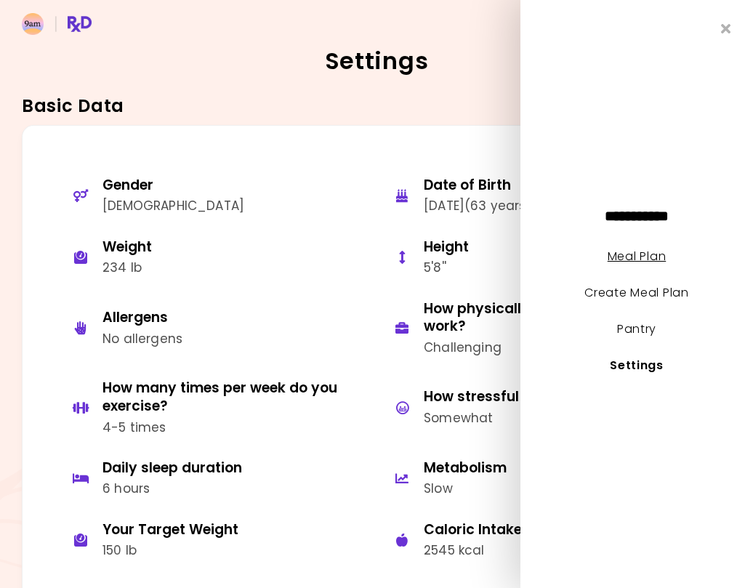
click at [647, 252] on link "Meal Plan" at bounding box center [636, 256] width 58 height 17
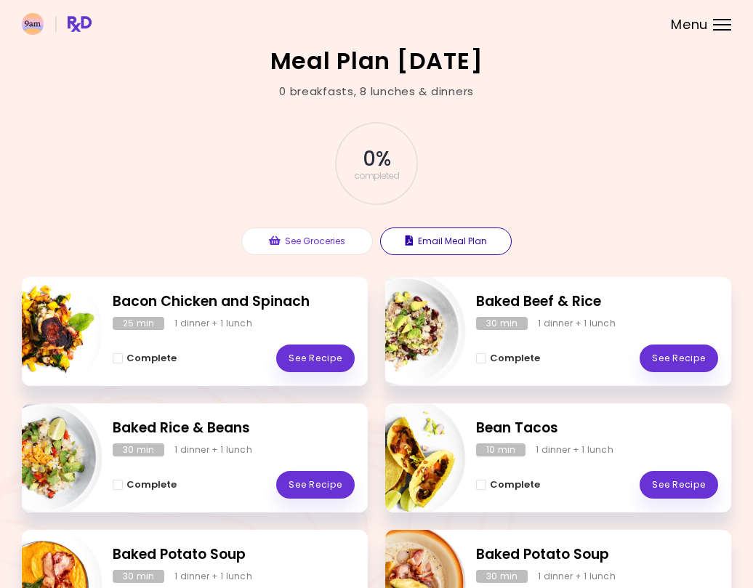
click at [476, 241] on button "Email Meal Plan" at bounding box center [446, 241] width 132 height 28
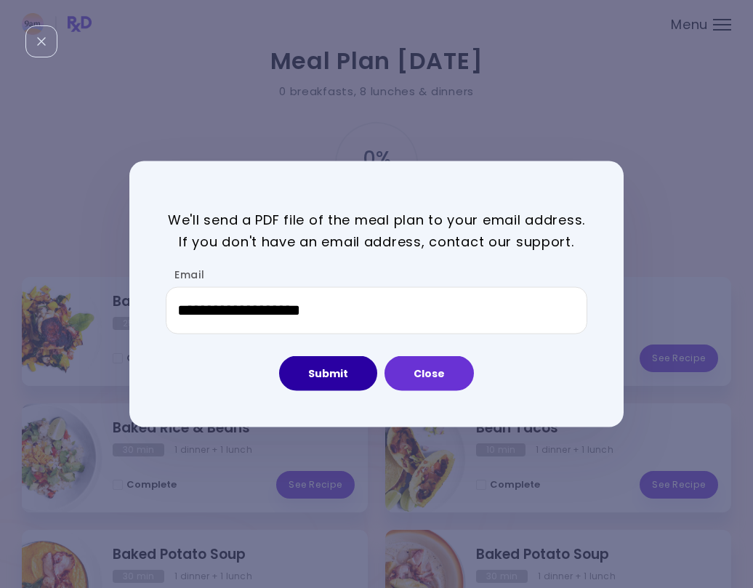
click at [331, 374] on button "Submit" at bounding box center [328, 373] width 98 height 35
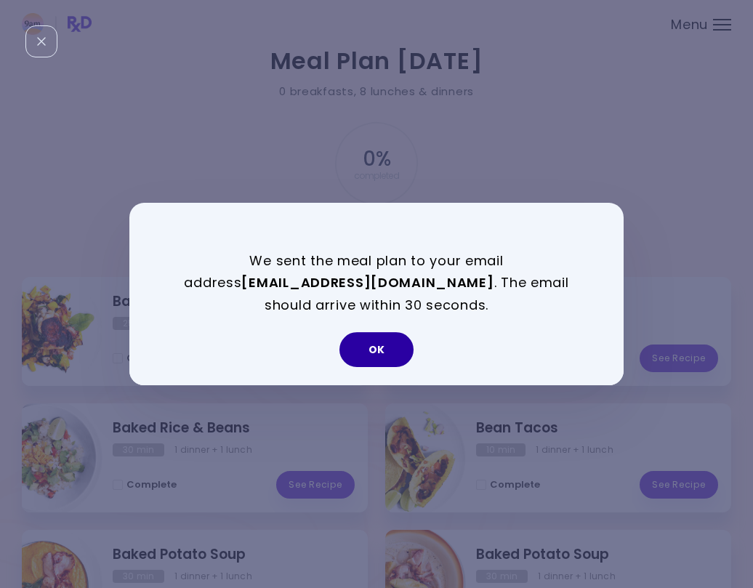
click at [367, 350] on button "OK" at bounding box center [376, 349] width 74 height 35
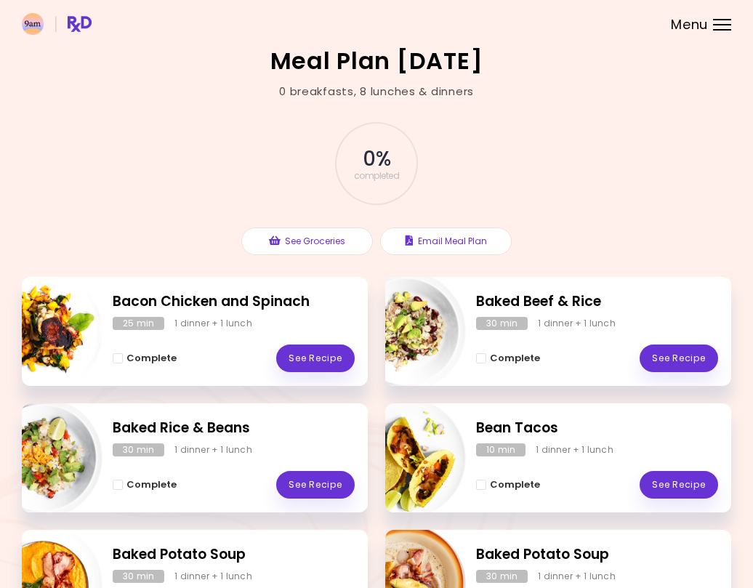
click at [340, 94] on div "0 breakfasts , 8 lunches & dinners" at bounding box center [376, 92] width 195 height 17
click at [732, 21] on header at bounding box center [376, 24] width 753 height 48
click at [716, 27] on div "Menu" at bounding box center [722, 25] width 18 height 12
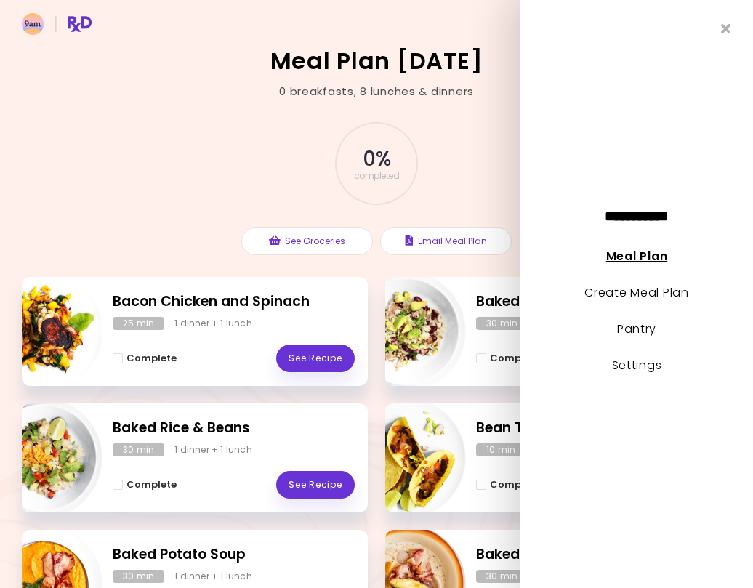
click at [614, 252] on link "Meal Plan" at bounding box center [636, 256] width 61 height 17
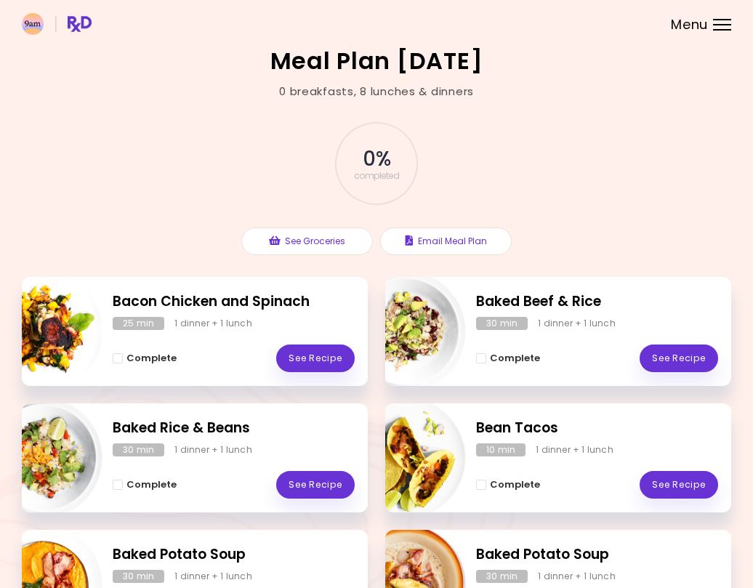
click at [715, 28] on div "Menu" at bounding box center [722, 25] width 18 height 12
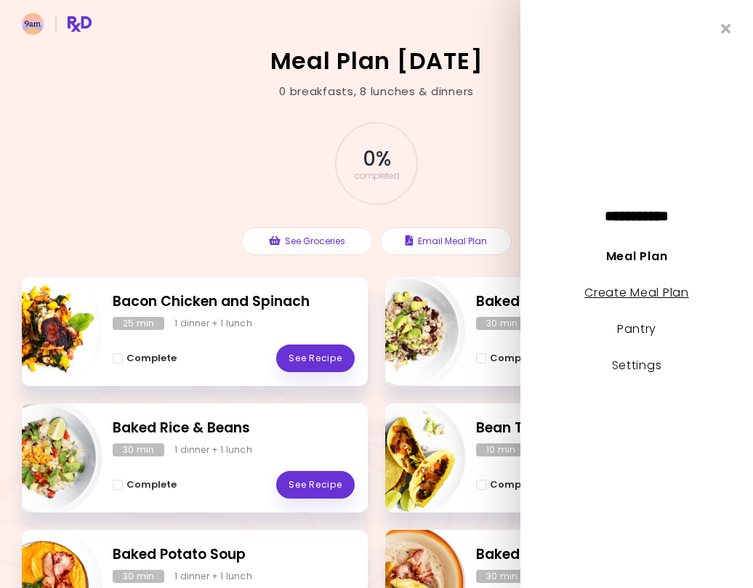
click at [639, 291] on link "Create Meal Plan" at bounding box center [636, 292] width 105 height 17
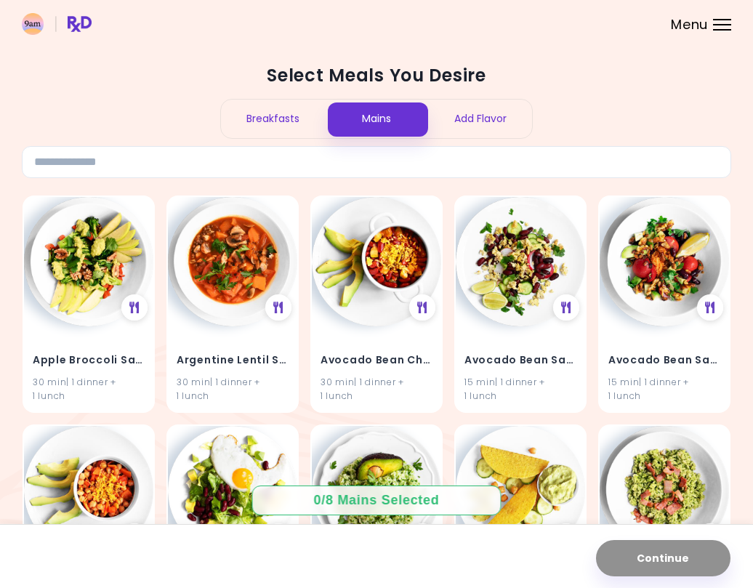
click at [290, 121] on div "Breakfasts" at bounding box center [273, 119] width 104 height 39
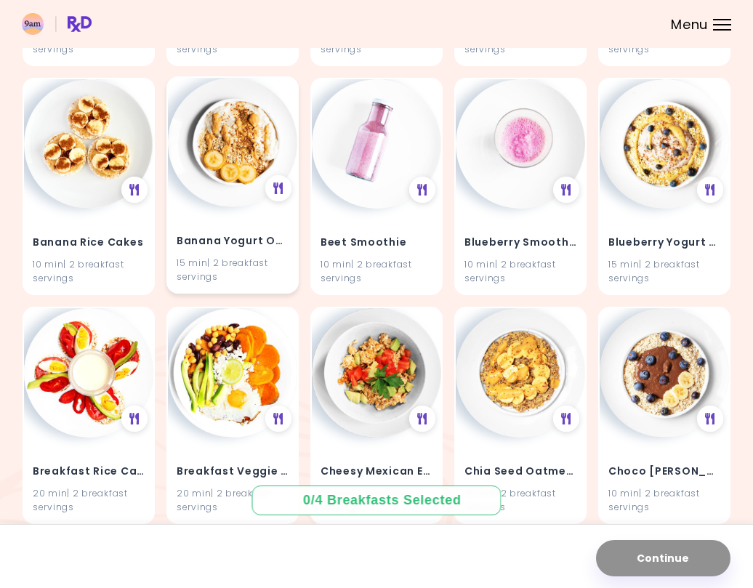
scroll to position [580, 0]
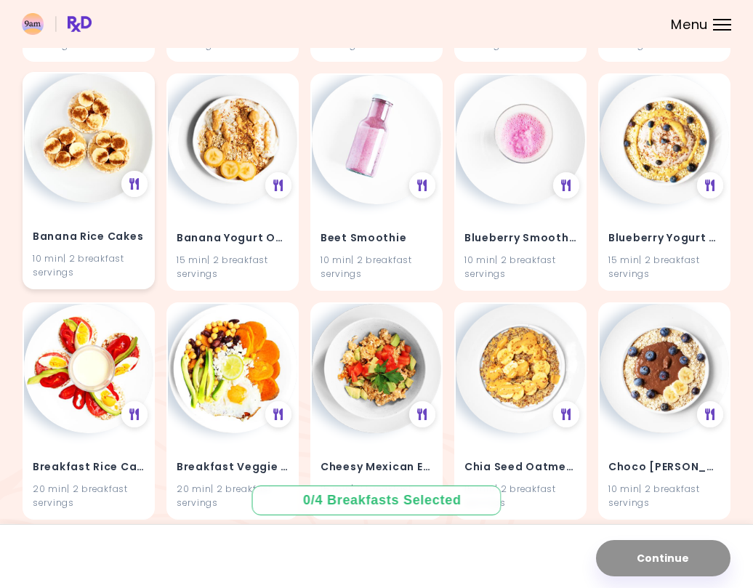
click at [86, 160] on img at bounding box center [88, 137] width 129 height 129
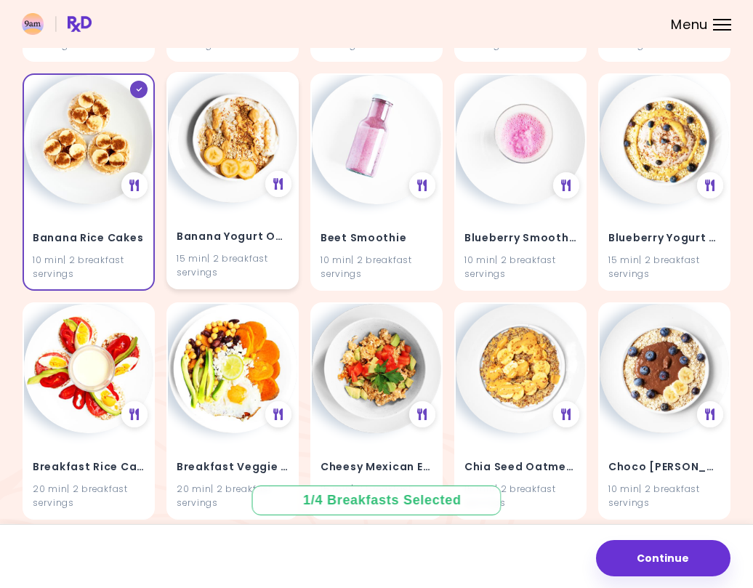
click at [214, 151] on img at bounding box center [232, 137] width 129 height 129
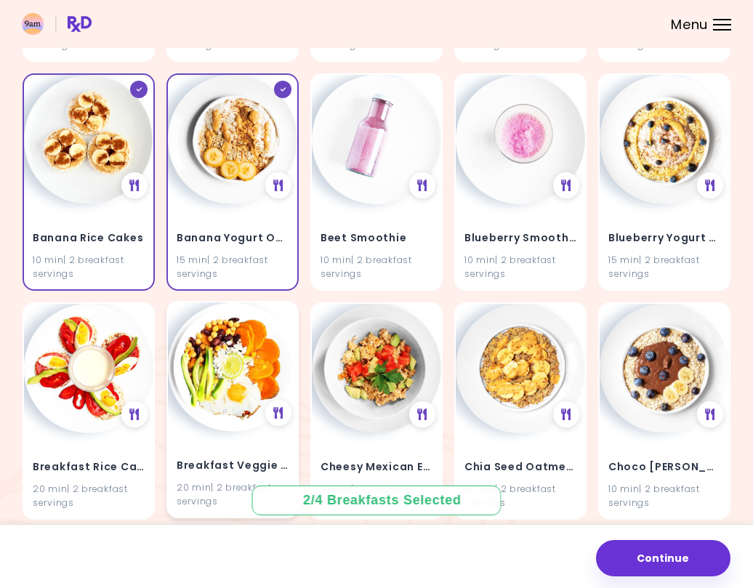
click at [209, 373] on img at bounding box center [232, 366] width 129 height 129
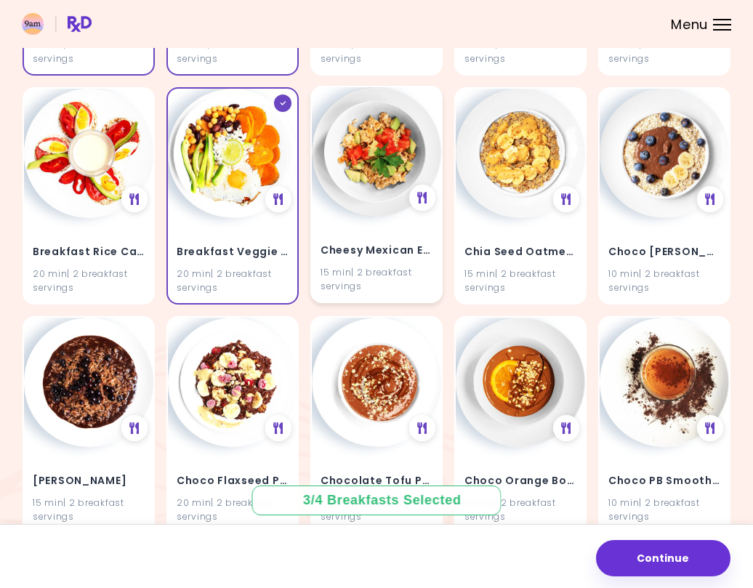
scroll to position [797, 0]
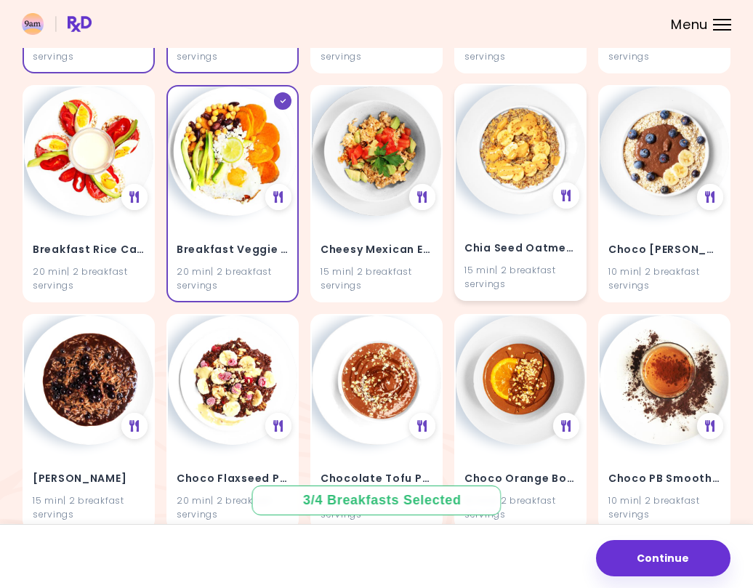
click at [513, 195] on img at bounding box center [520, 149] width 129 height 129
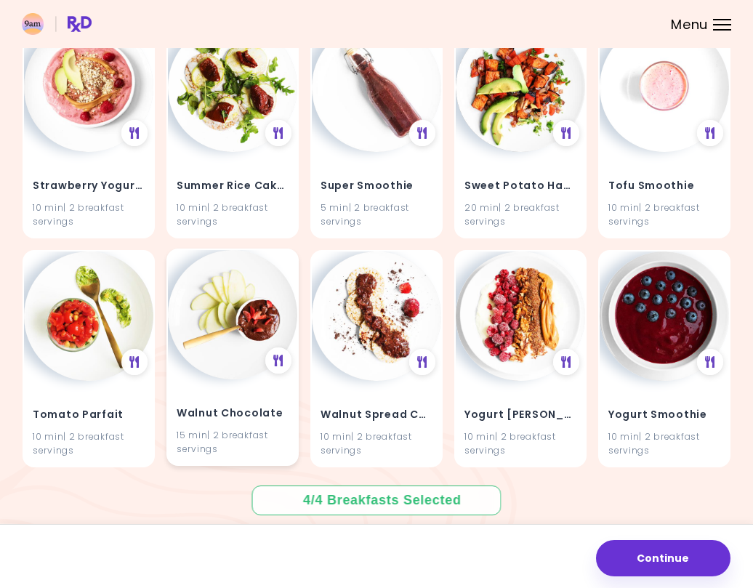
scroll to position [3617, 0]
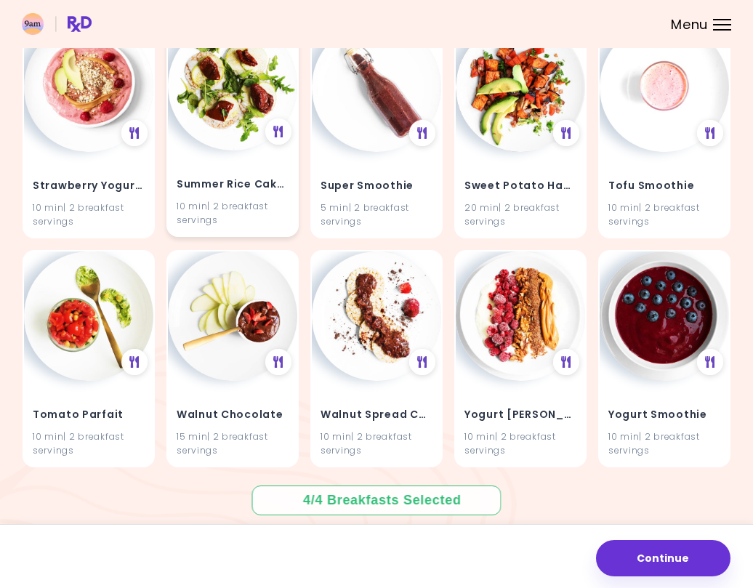
click at [233, 117] on img at bounding box center [232, 85] width 129 height 129
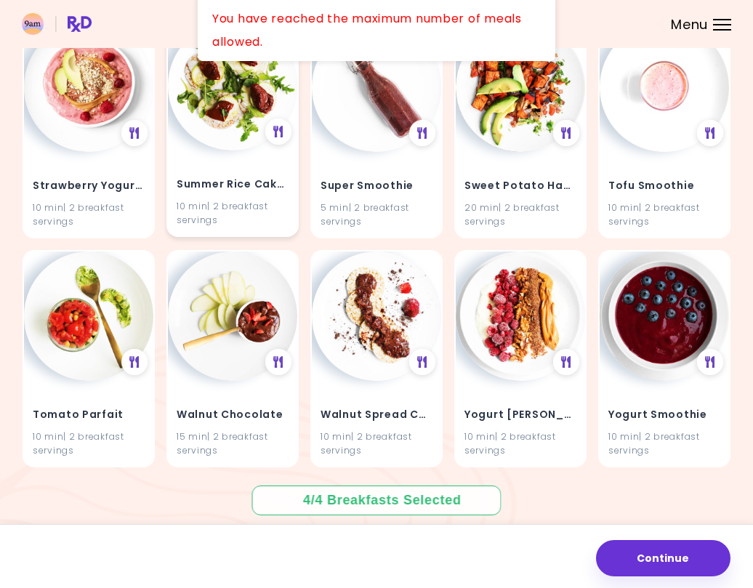
click at [242, 150] on div "Summer Rice Cakes 10 min | 2 breakfast servings" at bounding box center [232, 192] width 129 height 85
click at [653, 534] on div "Continue" at bounding box center [376, 556] width 753 height 64
click at [650, 533] on div "Continue" at bounding box center [376, 556] width 753 height 64
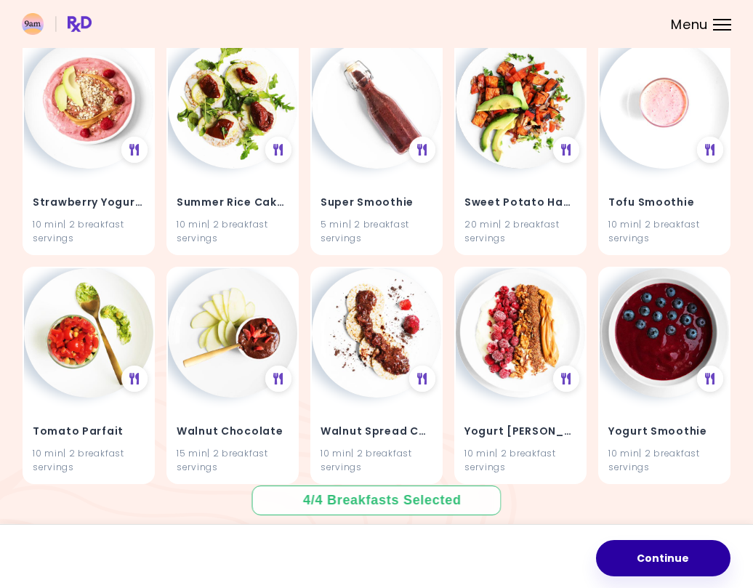
click at [656, 561] on button "Continue" at bounding box center [663, 558] width 134 height 36
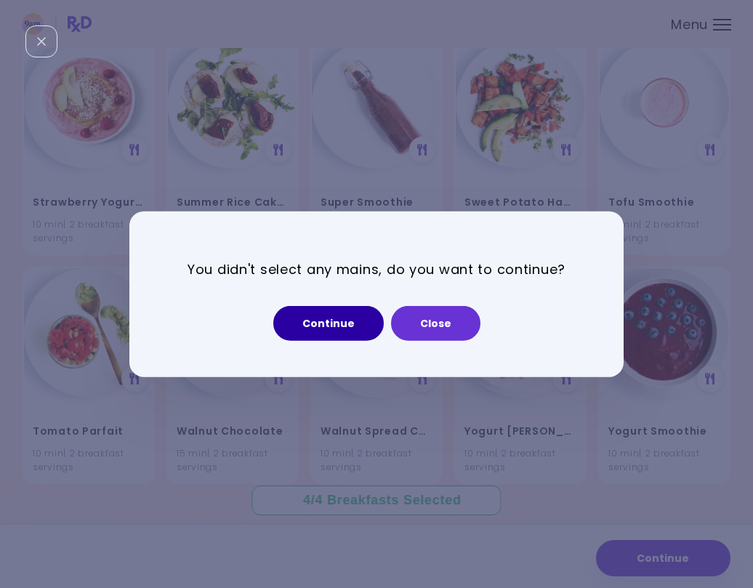
click at [355, 320] on button "Continue" at bounding box center [328, 323] width 110 height 35
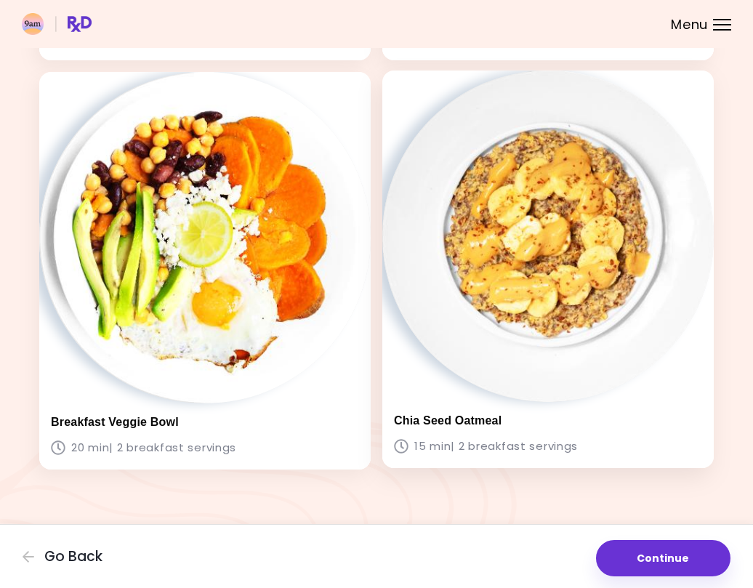
scroll to position [463, 0]
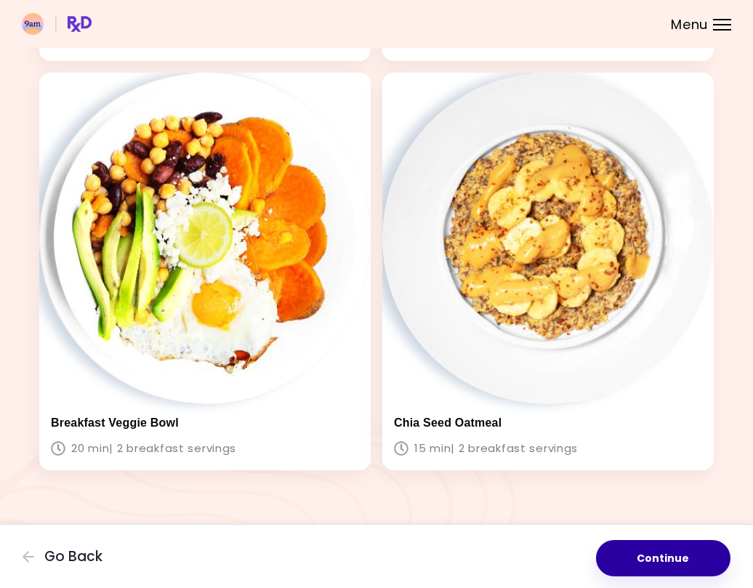
click at [661, 550] on button "Continue" at bounding box center [663, 558] width 134 height 36
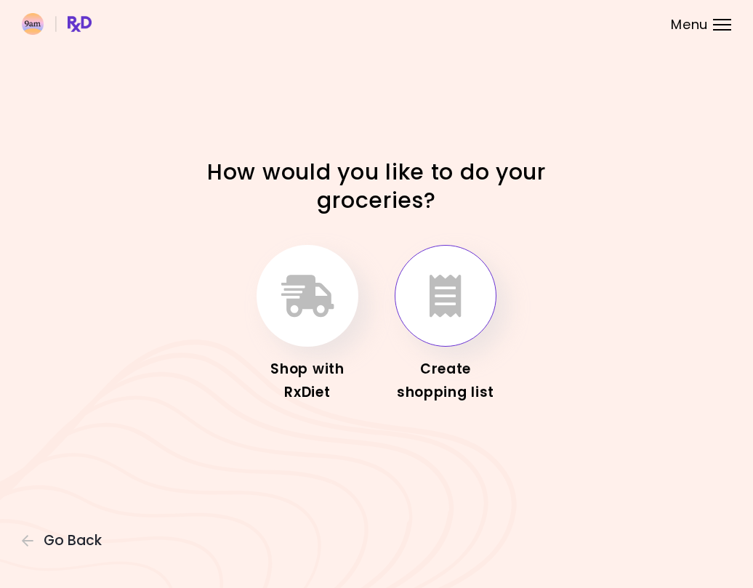
click at [437, 310] on icon "button" at bounding box center [445, 296] width 32 height 42
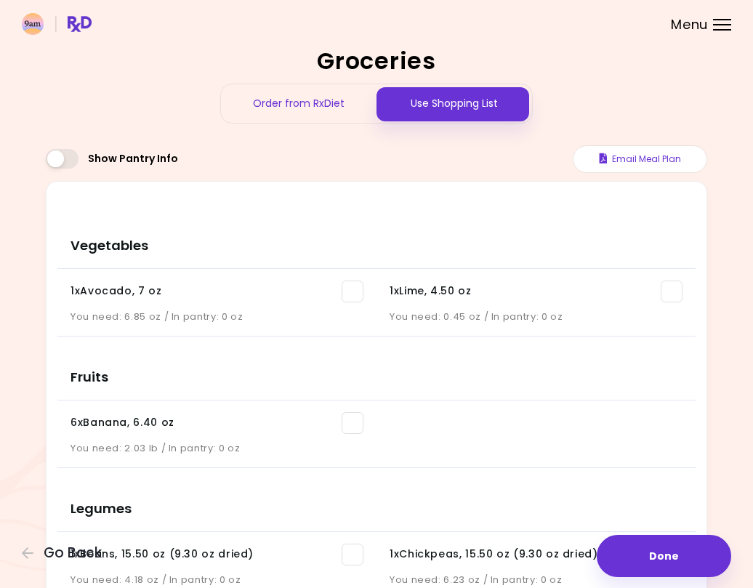
click at [458, 105] on div "Use Shopping List" at bounding box center [454, 103] width 156 height 39
click at [618, 166] on button "Email Meal Plan" at bounding box center [640, 159] width 134 height 28
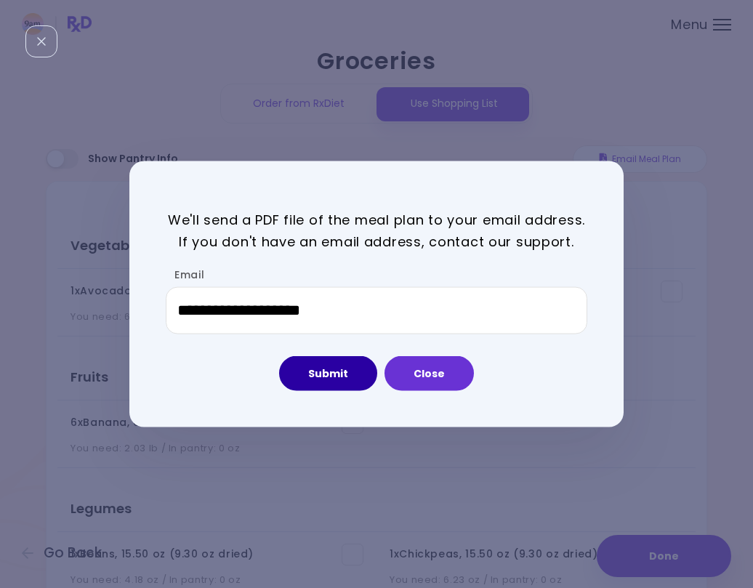
click at [348, 366] on button "Submit" at bounding box center [328, 373] width 98 height 35
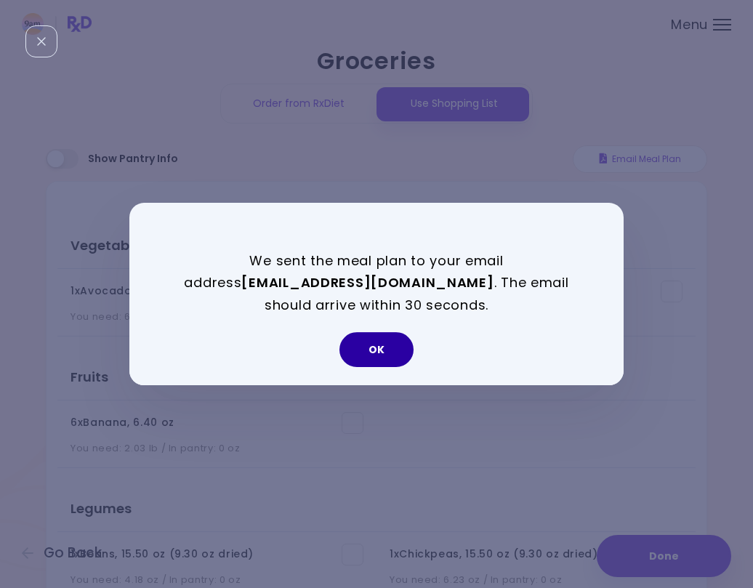
click at [374, 346] on button "OK" at bounding box center [376, 349] width 74 height 35
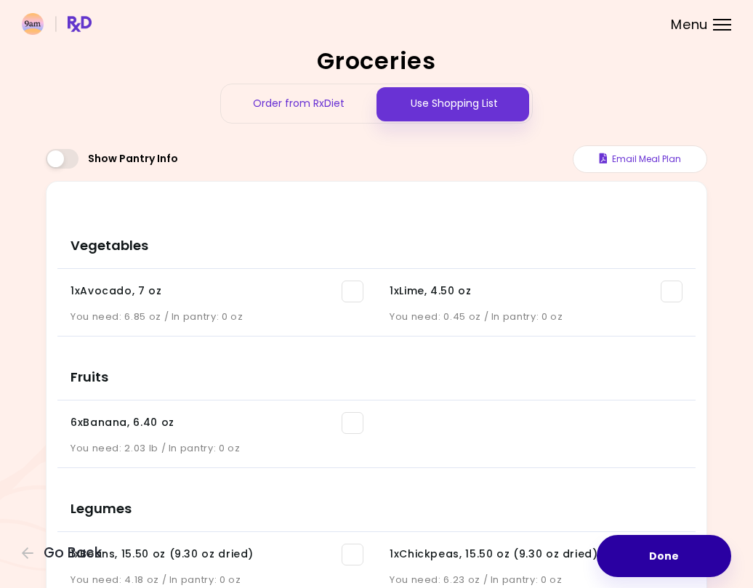
click at [662, 552] on button "Done" at bounding box center [664, 556] width 134 height 42
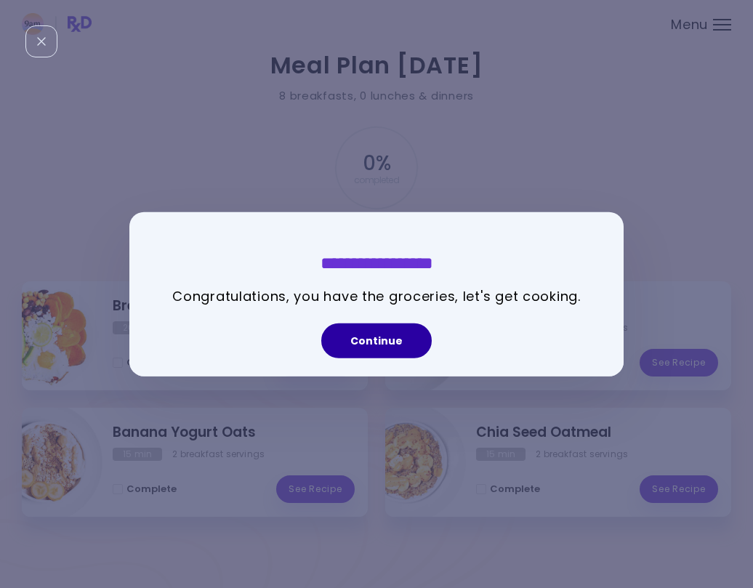
click at [380, 341] on button "Continue" at bounding box center [376, 340] width 110 height 35
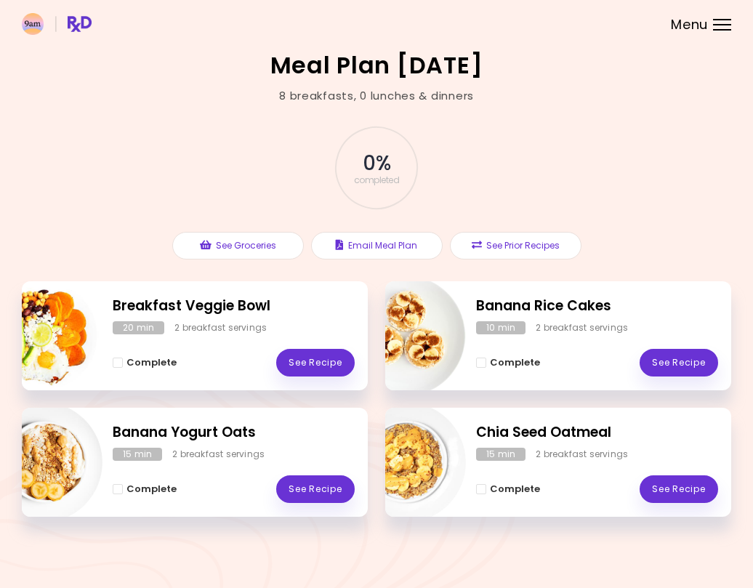
click at [729, 26] on div "Menu" at bounding box center [722, 25] width 18 height 12
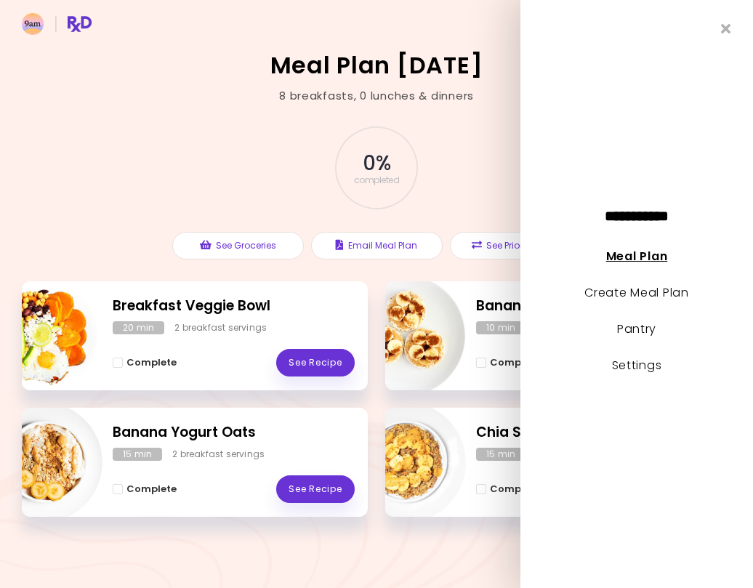
click at [637, 253] on link "Meal Plan" at bounding box center [636, 256] width 61 height 17
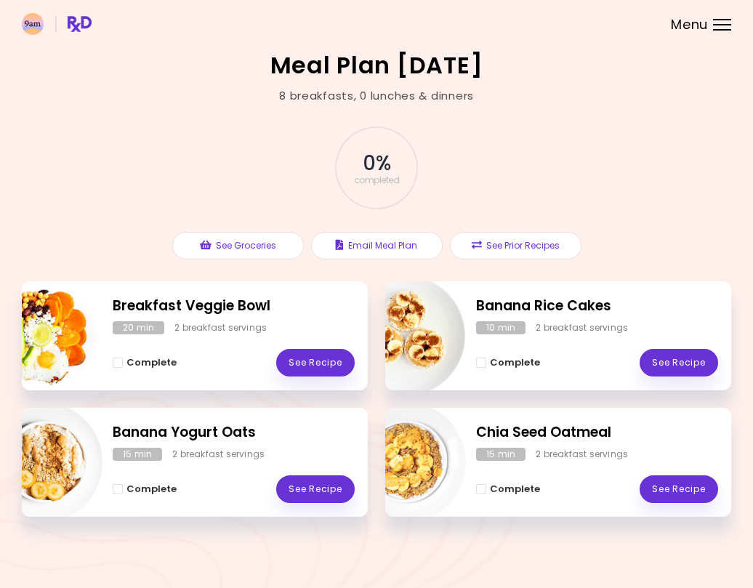
click at [76, 26] on img at bounding box center [57, 24] width 70 height 22
click at [710, 25] on header at bounding box center [376, 24] width 753 height 48
click at [722, 26] on div "Menu" at bounding box center [722, 25] width 18 height 12
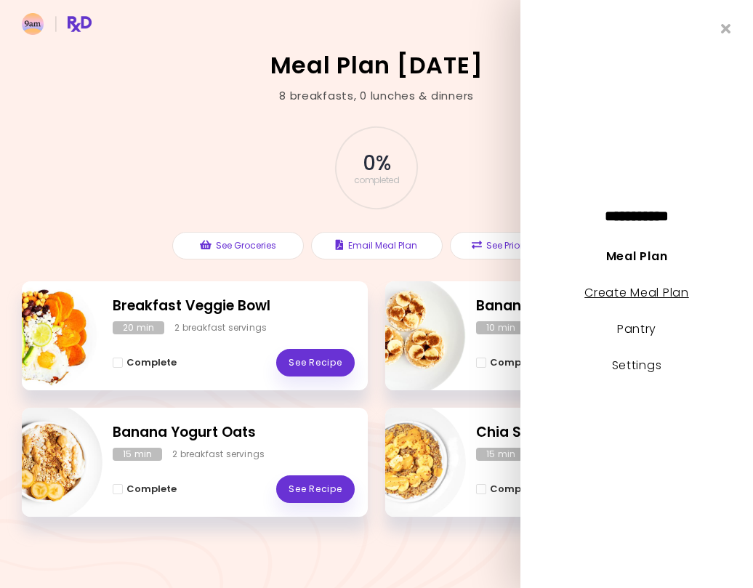
click at [615, 290] on link "Create Meal Plan" at bounding box center [636, 292] width 105 height 17
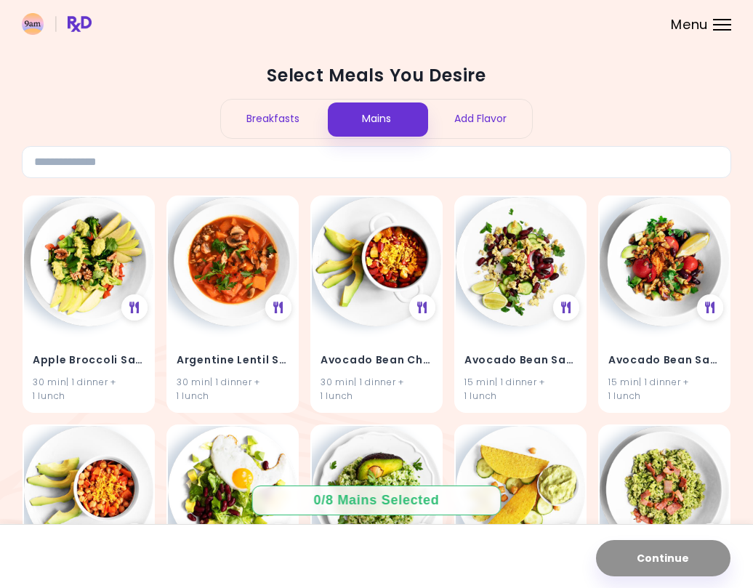
click at [375, 110] on div "Mains" at bounding box center [377, 119] width 104 height 39
